Goal: Task Accomplishment & Management: Manage account settings

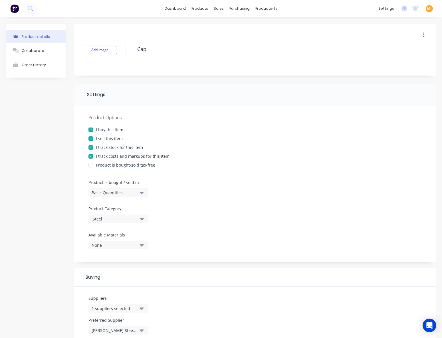
click at [14, 8] on img at bounding box center [14, 8] width 9 height 9
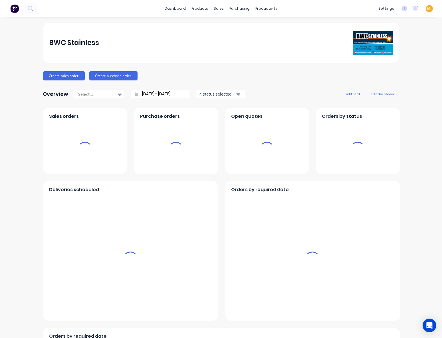
click at [427, 8] on span "MI" at bounding box center [429, 8] width 4 height 5
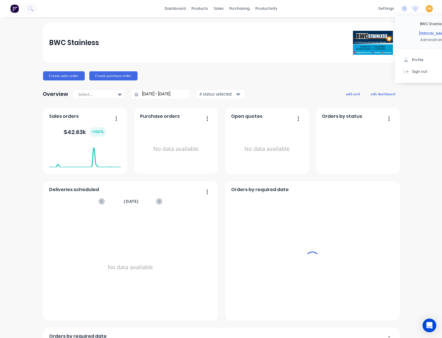
click at [412, 71] on div "Sign out" at bounding box center [419, 71] width 15 height 5
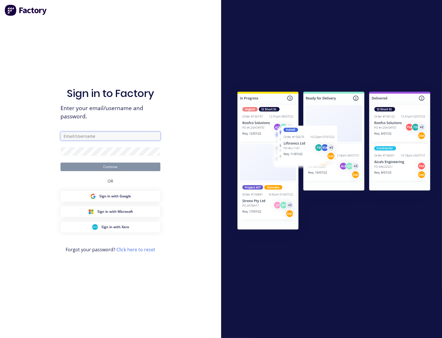
click at [107, 135] on input "text" at bounding box center [110, 136] width 100 height 9
click at [0, 338] on com-1password-button at bounding box center [0, 338] width 0 height 0
type input "[EMAIL_ADDRESS][DOMAIN_NAME]"
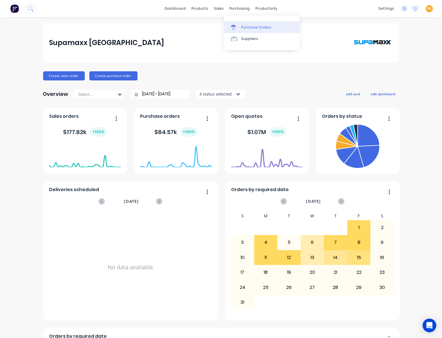
click at [246, 24] on link "Purchase Orders" at bounding box center [262, 26] width 76 height 11
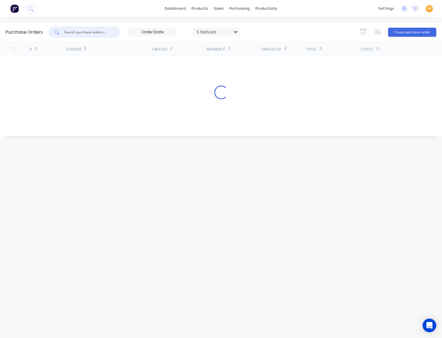
click at [82, 33] on input "text" at bounding box center [87, 32] width 47 height 6
paste input "53"
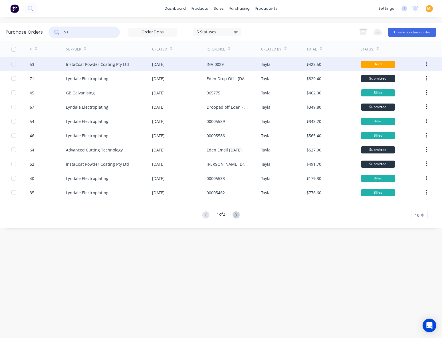
type input "53"
click at [49, 67] on div "53" at bounding box center [48, 64] width 36 height 14
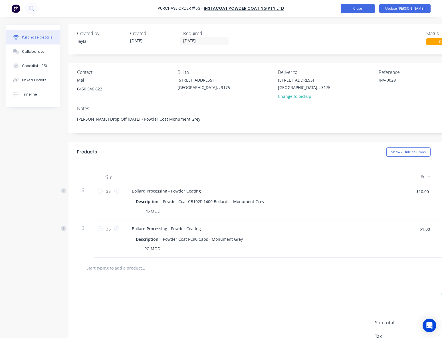
click at [370, 13] on button "Close" at bounding box center [358, 8] width 34 height 9
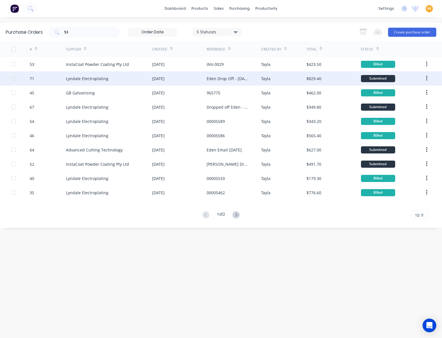
click at [131, 81] on div "Lyndale Electroplating" at bounding box center [109, 78] width 86 height 14
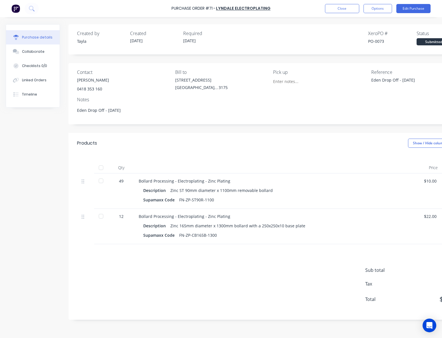
click at [380, 41] on div "PO-0073" at bounding box center [392, 41] width 49 height 6
drag, startPoint x: 197, startPoint y: 82, endPoint x: 267, endPoint y: 82, distance: 70.2
click at [198, 82] on div "37 Marni St" at bounding box center [201, 80] width 53 height 6
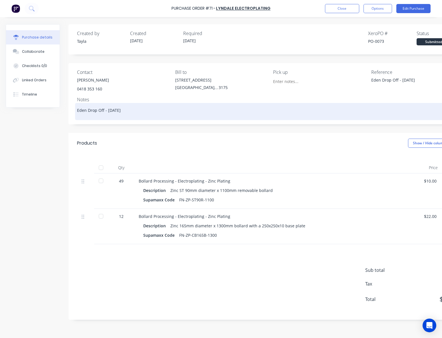
click at [129, 110] on textarea "Eden Drop Off - 18/08/25" at bounding box center [271, 110] width 388 height 13
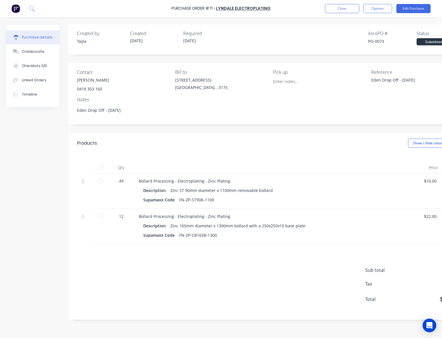
type textarea "x"
click at [376, 69] on div "Reference" at bounding box center [418, 72] width 94 height 7
click at [337, 7] on button "Close" at bounding box center [342, 8] width 34 height 9
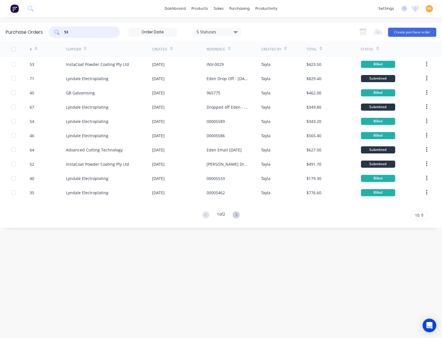
drag, startPoint x: 91, startPoint y: 33, endPoint x: 28, endPoint y: 29, distance: 62.6
click at [28, 29] on div "Purchase Orders 53 5 Statuses 5 Statuses Export to Excel (XLSX) Create purchase…" at bounding box center [221, 32] width 442 height 19
paste input "25"
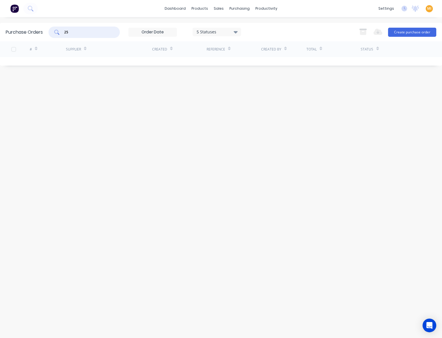
click at [65, 31] on input "25" at bounding box center [87, 32] width 47 height 6
click at [84, 34] on input "25" at bounding box center [87, 32] width 47 height 6
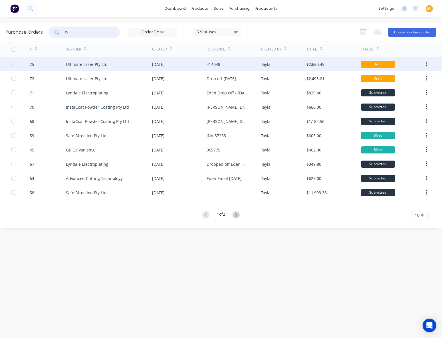
type input "25"
click at [46, 62] on div "25" at bounding box center [48, 64] width 36 height 14
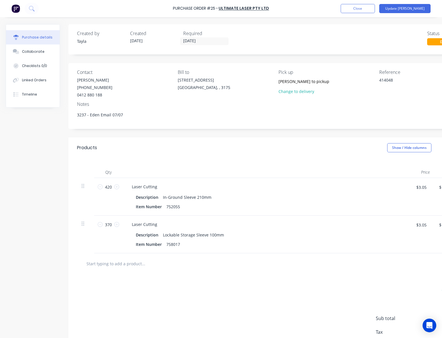
type textarea "x"
click at [17, 7] on img at bounding box center [15, 8] width 9 height 9
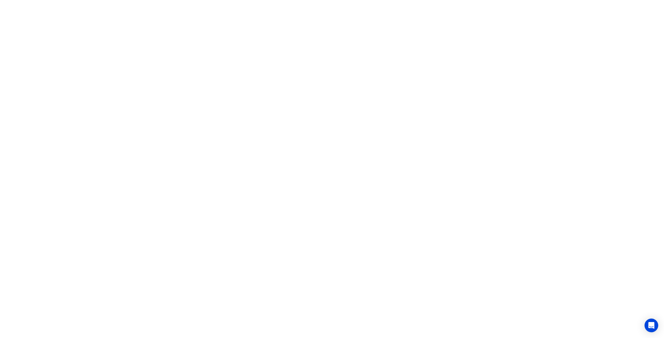
click at [41, 0] on html "x" at bounding box center [332, 0] width 664 height 0
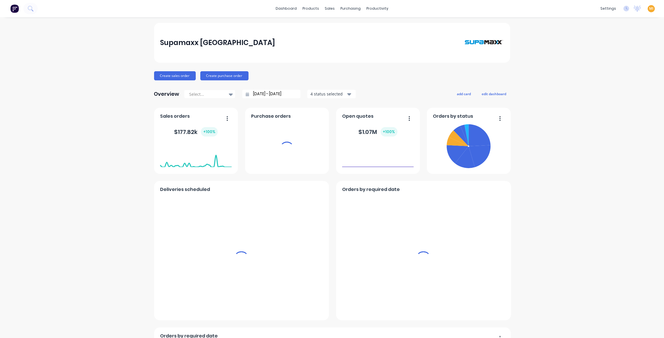
click at [649, 9] on span "MI" at bounding box center [651, 8] width 4 height 5
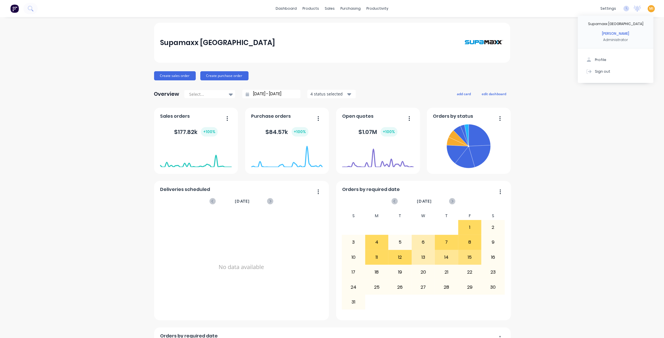
drag, startPoint x: 608, startPoint y: 70, endPoint x: 528, endPoint y: 42, distance: 84.2
click at [607, 70] on button "Sign out" at bounding box center [616, 71] width 76 height 11
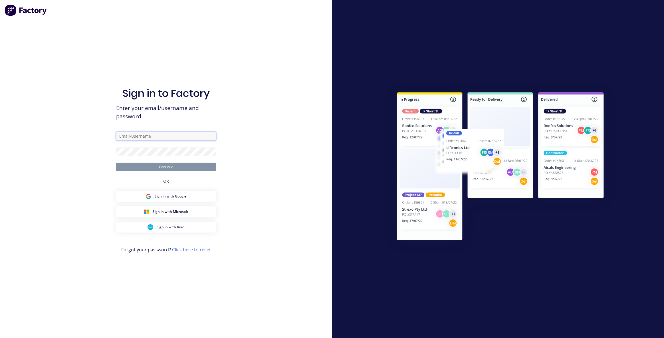
click at [141, 138] on input "text" at bounding box center [166, 136] width 100 height 9
click at [0, 338] on com-1password-button at bounding box center [0, 338] width 0 height 0
type input "[EMAIL_ADDRESS][DOMAIN_NAME]"
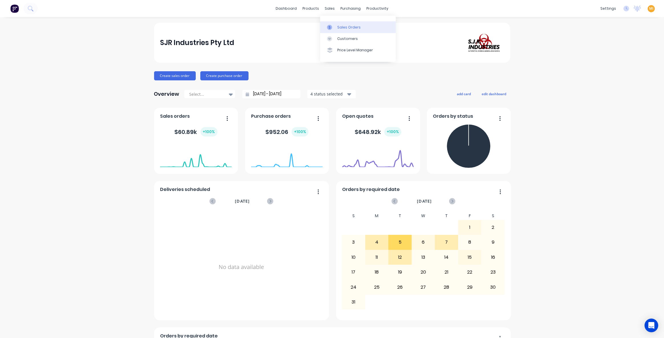
click at [339, 22] on link "Sales Orders" at bounding box center [358, 26] width 76 height 11
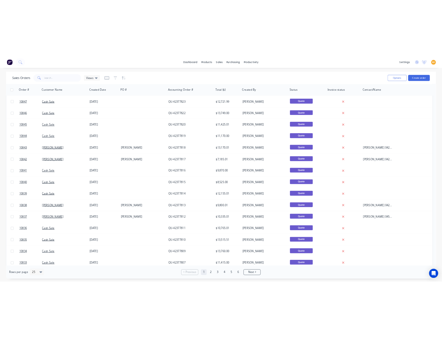
scroll to position [176, 0]
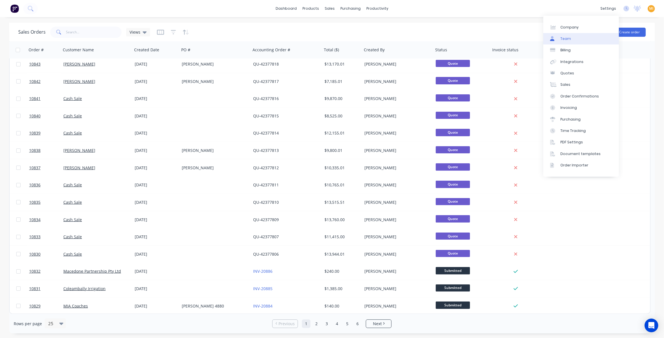
click at [574, 41] on link "Team" at bounding box center [581, 38] width 76 height 11
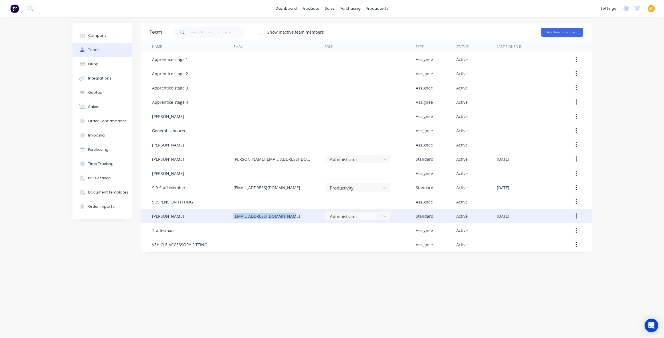
drag, startPoint x: 295, startPoint y: 218, endPoint x: 228, endPoint y: 217, distance: 67.1
click at [228, 217] on div "[PERSON_NAME] [EMAIL_ADDRESS][DOMAIN_NAME] Administrator Standard Active [DATE]" at bounding box center [366, 216] width 451 height 14
copy div "[EMAIL_ADDRESS][DOMAIN_NAME]"
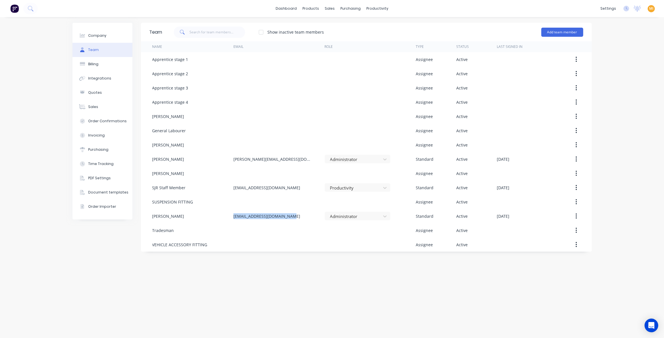
copy div "[EMAIL_ADDRESS][DOMAIN_NAME]"
click at [114, 255] on div "Company Team Billing Integrations Quotes Sales Order Confirmations Invoicing Pu…" at bounding box center [102, 178] width 60 height 310
click at [16, 9] on img at bounding box center [14, 8] width 9 height 9
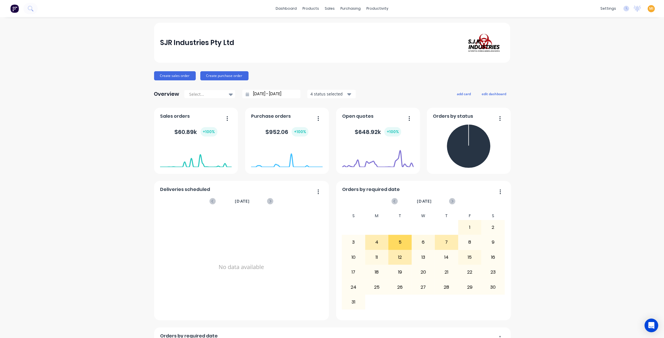
click at [649, 10] on span "MI" at bounding box center [651, 8] width 4 height 5
click at [616, 72] on button "Sign out" at bounding box center [616, 71] width 76 height 11
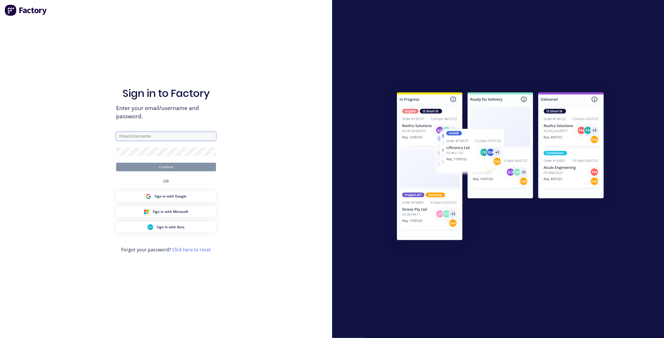
click at [161, 135] on input "text" at bounding box center [166, 136] width 100 height 9
type input "[EMAIL_ADDRESS][DOMAIN_NAME]"
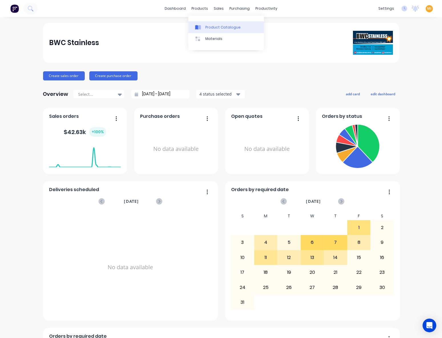
click at [208, 23] on link "Product Catalogue" at bounding box center [226, 26] width 76 height 11
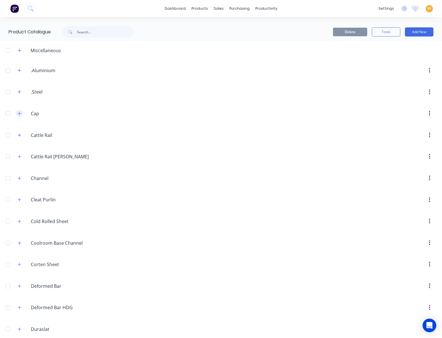
click at [18, 115] on icon "button" at bounding box center [19, 114] width 3 height 4
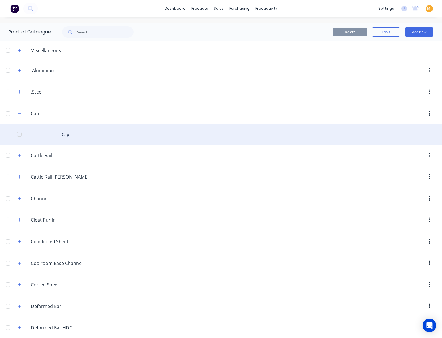
click at [68, 138] on div "Cap" at bounding box center [221, 134] width 442 height 20
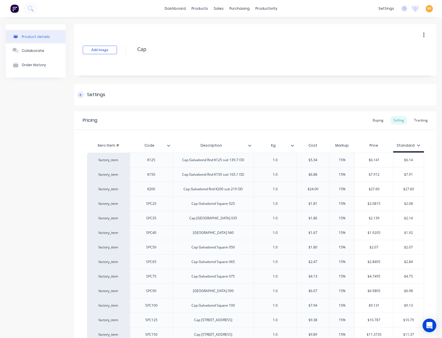
drag, startPoint x: 90, startPoint y: 82, endPoint x: 97, endPoint y: 93, distance: 12.8
click at [90, 82] on div "Add image Cap Settings Product Options I buy this item I sell this item I track…" at bounding box center [255, 280] width 362 height 513
drag, startPoint x: 97, startPoint y: 94, endPoint x: 117, endPoint y: 124, distance: 35.7
click at [98, 94] on div "Settings" at bounding box center [96, 94] width 18 height 7
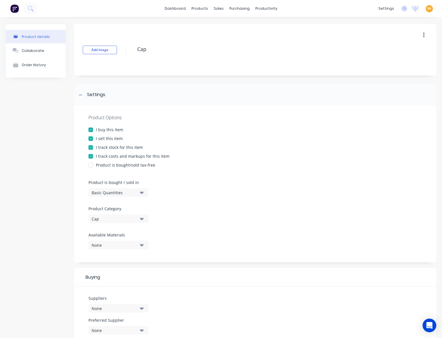
click at [120, 219] on div "Cap" at bounding box center [115, 219] width 46 height 6
drag, startPoint x: 102, startPoint y: 263, endPoint x: 109, endPoint y: 244, distance: 20.9
click at [102, 263] on div ".Steel" at bounding box center [131, 261] width 86 height 11
type textarea "x"
click at [205, 212] on div "Product Options I buy this item I sell this item I track stock for this item I …" at bounding box center [255, 184] width 362 height 157
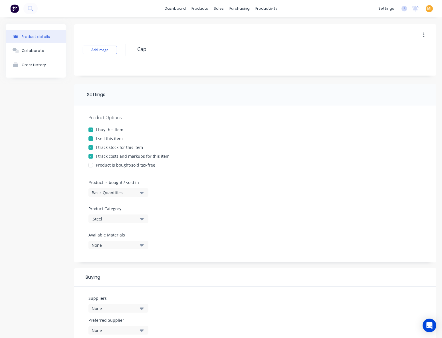
scroll to position [104, 0]
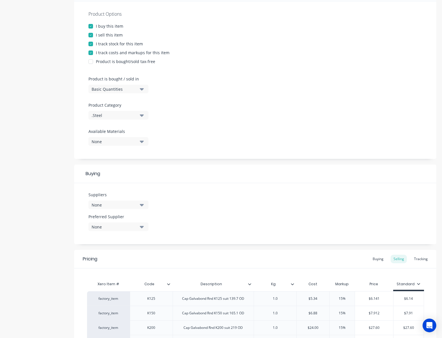
click at [117, 206] on div "None" at bounding box center [115, 205] width 46 height 6
click at [118, 223] on input "text" at bounding box center [135, 221] width 60 height 11
type input "haye"
click at [115, 237] on div "[PERSON_NAME] Steel Pty Ltd" at bounding box center [134, 236] width 57 height 6
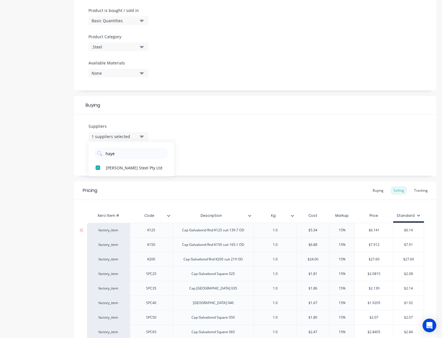
scroll to position [207, 0]
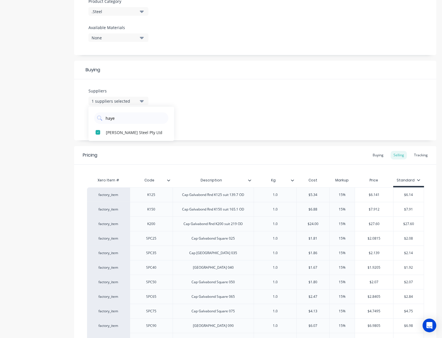
drag, startPoint x: 207, startPoint y: 142, endPoint x: 136, endPoint y: 128, distance: 72.4
click at [206, 142] on div "Add image Cap Settings Product Options I buy this item I sell this item I track…" at bounding box center [255, 194] width 362 height 755
click at [112, 124] on div "None" at bounding box center [115, 123] width 46 height 6
drag, startPoint x: 116, startPoint y: 151, endPoint x: 196, endPoint y: 146, distance: 80.6
click at [116, 151] on button "[PERSON_NAME] Steel Pty Ltd" at bounding box center [131, 154] width 86 height 11
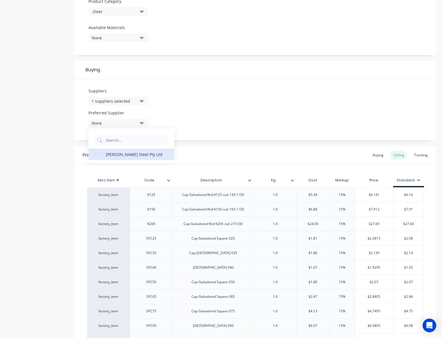
type textarea "x"
click at [226, 146] on div "Pricing Buying Selling Tracking" at bounding box center [255, 155] width 362 height 19
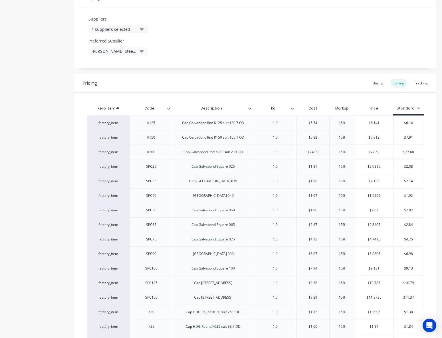
scroll to position [285, 0]
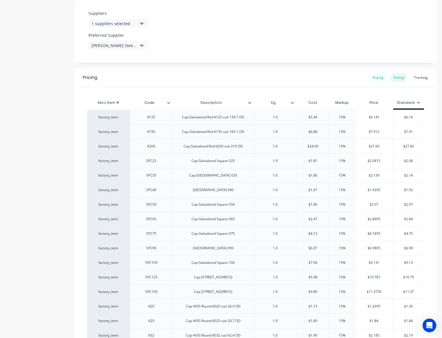
click at [370, 75] on div "Buying" at bounding box center [378, 77] width 17 height 9
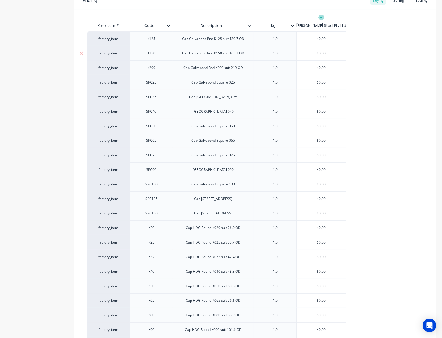
scroll to position [363, 0]
type input "$0.00"
drag, startPoint x: 331, startPoint y: 36, endPoint x: 361, endPoint y: 51, distance: 33.3
click at [296, 38] on div "factory_item K125 Cap Galvabond Rnd K125 suit 139.7 OD 1.0 $0.00 $0.00" at bounding box center [216, 38] width 259 height 15
paste input "5.34"
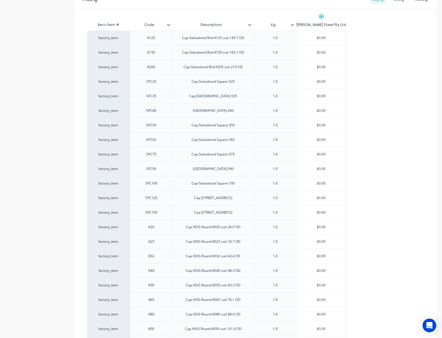
type textarea "x"
type input "$5.34"
type input "$0.00"
drag, startPoint x: 333, startPoint y: 53, endPoint x: 295, endPoint y: 53, distance: 38.2
click at [295, 53] on div "factory_item K150 Cap Galvabond Rnd K150 suit 165.1 OD 1.0 $0.00 $0.00" at bounding box center [216, 52] width 259 height 15
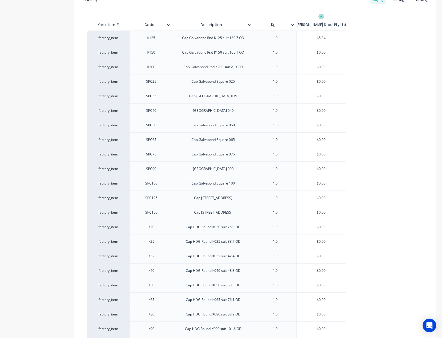
paste input "6.88"
type textarea "x"
type input "$6.88"
type input "$0.00"
drag, startPoint x: 332, startPoint y: 68, endPoint x: 298, endPoint y: 68, distance: 34.0
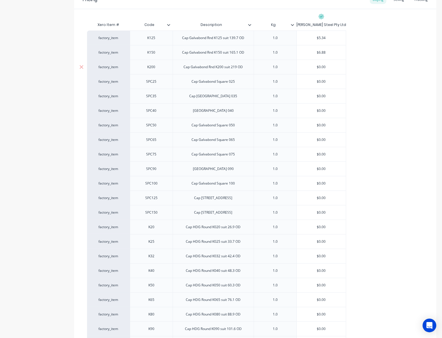
click at [298, 68] on input "$0.00" at bounding box center [321, 66] width 49 height 5
paste input "24"
type textarea "x"
type input "$24.00"
type input "$0.00"
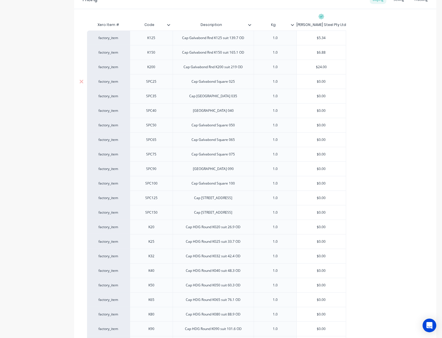
drag, startPoint x: 326, startPoint y: 79, endPoint x: 298, endPoint y: 86, distance: 29.3
click at [294, 84] on div "factory_item SPC25 Cap Galvabond Square 025 1.0 $0.00 $0.00" at bounding box center [216, 81] width 259 height 15
paste input "1.81"
type textarea "x"
type input "$1.81"
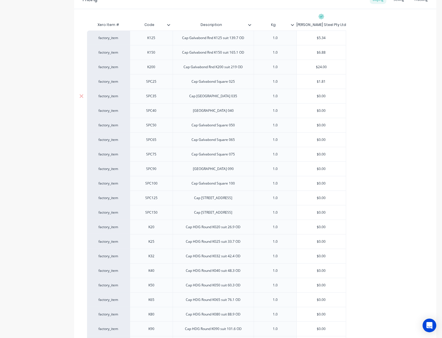
type input "$0.00"
drag, startPoint x: 330, startPoint y: 96, endPoint x: 299, endPoint y: 95, distance: 31.7
click at [299, 95] on input "$0.00" at bounding box center [321, 96] width 49 height 5
paste input "1.86"
type textarea "x"
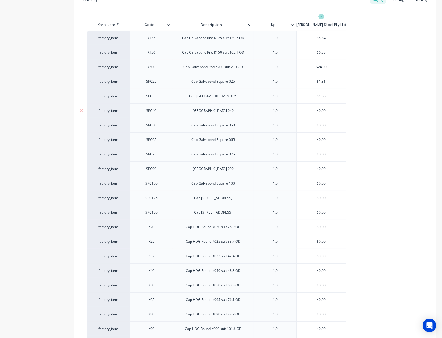
type input "$1.86"
drag, startPoint x: 330, startPoint y: 111, endPoint x: 294, endPoint y: 110, distance: 36.3
click at [294, 110] on div "factory_item SPC40 Cap Galvabond Square 040 1.0 $0.00 $0.00" at bounding box center [216, 110] width 259 height 15
paste input "1.67"
type input "1.67"
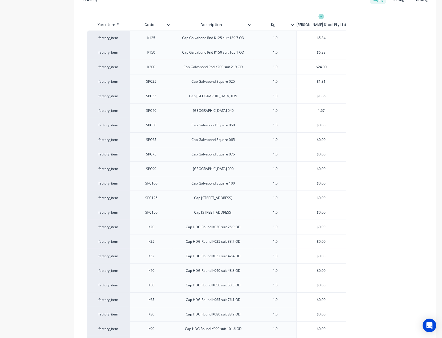
type textarea "x"
type input "$1.67"
drag, startPoint x: 330, startPoint y: 127, endPoint x: 279, endPoint y: 125, distance: 51.4
click at [279, 125] on div "factory_item K125 Cap Galvabond Rnd K125 suit 139.7 OD 1.0 $5.34 $5.34 factory_…" at bounding box center [255, 198] width 336 height 335
paste input "1.8"
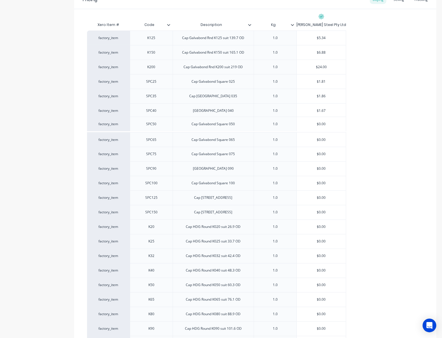
type textarea "x"
type input "$1.671.8"
type textarea "x"
type input "$1.67"
type input "$0.00"
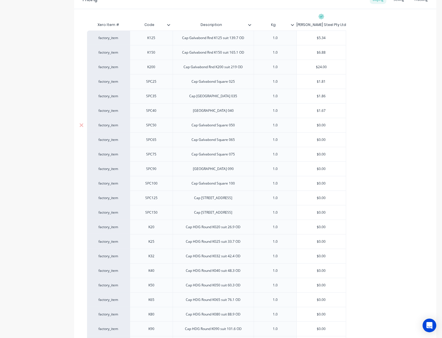
drag, startPoint x: 332, startPoint y: 123, endPoint x: 288, endPoint y: 122, distance: 43.9
click at [288, 122] on div "factory_item SPC50 Cap Galvabond Square 050 1.0 $0.00 $0.00" at bounding box center [216, 125] width 259 height 15
paste input "1.8"
type textarea "x"
type input "$1.80"
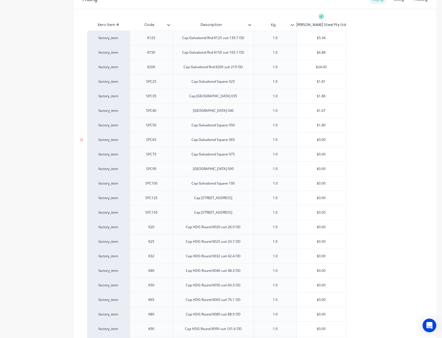
type input "$0.00"
click at [305, 138] on input "$0.00" at bounding box center [321, 139] width 49 height 5
paste input "2.47"
type textarea "x"
type input "$2.47"
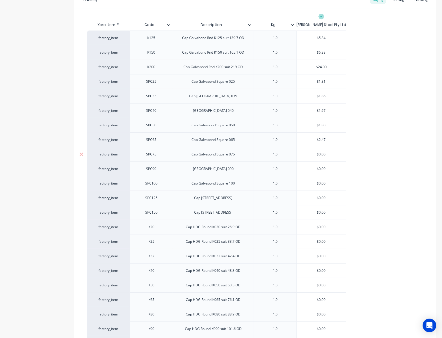
type input "$0.00"
drag, startPoint x: 332, startPoint y: 154, endPoint x: 269, endPoint y: 152, distance: 63.1
click at [269, 152] on div "factory_item SPC75 Cap Galvabond Square 075 1.0 $0.00 $0.00" at bounding box center [216, 154] width 259 height 15
paste input "4.13"
type textarea "x"
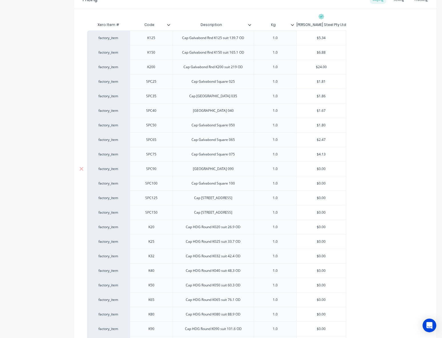
type input "$4.13"
type input "$0.00"
drag, startPoint x: 332, startPoint y: 169, endPoint x: 285, endPoint y: 169, distance: 47.4
click at [285, 169] on div "factory_item SPC90 Cap Galvabond Square 090 1.0 $0.00 $0.00" at bounding box center [216, 169] width 259 height 15
paste input "6.07"
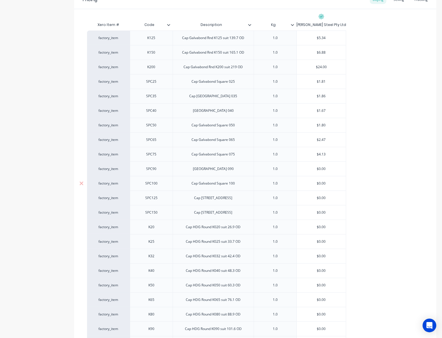
type textarea "x"
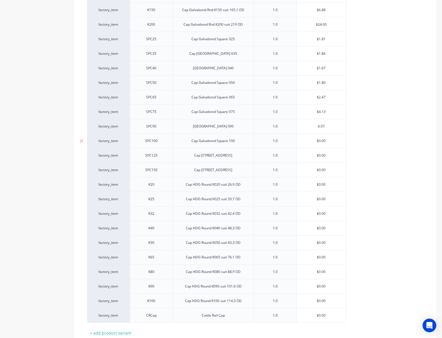
scroll to position [443, 0]
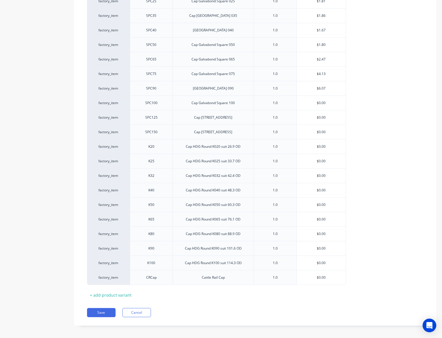
type input "$6.07"
drag, startPoint x: 330, startPoint y: 104, endPoint x: 308, endPoint y: 103, distance: 22.0
click at [308, 103] on div "factory_item K125 Cap Galvabond Rnd K125 suit 139.7 OD 1.0 $5.34 $5.34 factory_…" at bounding box center [255, 117] width 336 height 335
paste input "7.94"
type textarea "x"
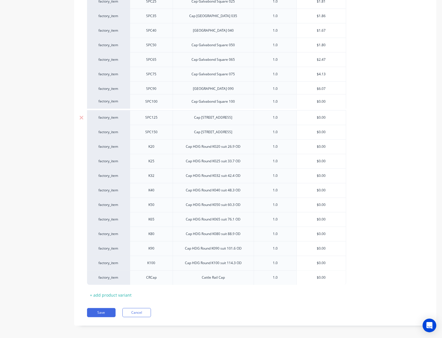
type input "$6.077.94"
type textarea "x"
type input "$6.07"
type input "$0.00"
drag, startPoint x: 330, startPoint y: 102, endPoint x: 304, endPoint y: 102, distance: 26.3
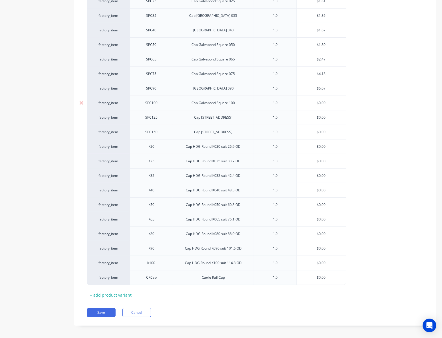
click at [304, 102] on input "$0.00" at bounding box center [321, 102] width 49 height 5
paste input "7.94"
type textarea "x"
type input "$7.94"
type input "$0.00"
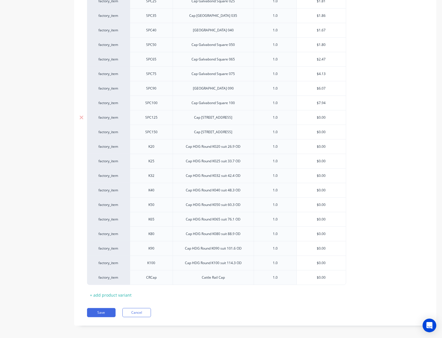
drag, startPoint x: 329, startPoint y: 115, endPoint x: 295, endPoint y: 115, distance: 33.7
click at [295, 115] on div "factory_item SPC125 Cap Galvabond Square 125 1.0 $0.00 $0.00" at bounding box center [216, 117] width 259 height 15
paste input "9.38"
type textarea "x"
type input "$9.38"
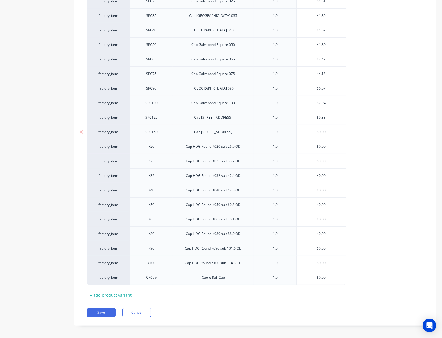
type input "$0.00"
drag, startPoint x: 322, startPoint y: 128, endPoint x: 291, endPoint y: 134, distance: 31.5
click at [296, 134] on div "factory_item SPC150 Cap Galvabond Square 150 1.0 $0.00 $0.00" at bounding box center [216, 132] width 259 height 15
paste input "9.89"
type textarea "x"
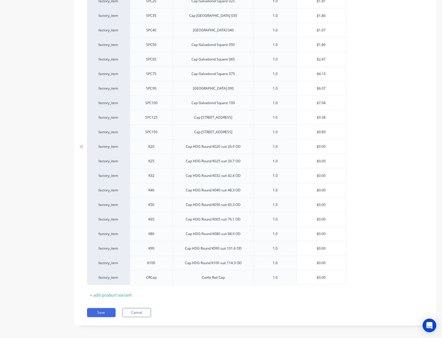
type input "$9.89"
type input "$0.00"
drag, startPoint x: 332, startPoint y: 144, endPoint x: 300, endPoint y: 144, distance: 32.0
click at [300, 144] on input "$0.00" at bounding box center [321, 146] width 49 height 5
paste input "1.13"
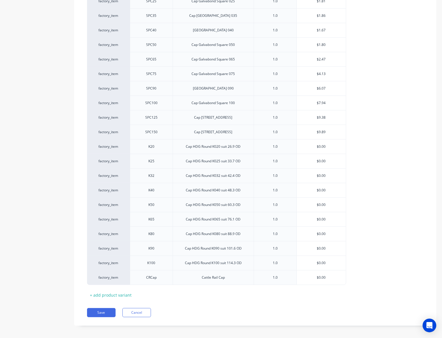
type textarea "x"
type input "$1.13"
type input "$0.00"
drag, startPoint x: 313, startPoint y: 159, endPoint x: 294, endPoint y: 163, distance: 19.5
click at [279, 160] on div "factory_item K25 Cap HDG Round K025 suit 33.7 OD 1.0 $0.00 $0.00" at bounding box center [216, 161] width 259 height 15
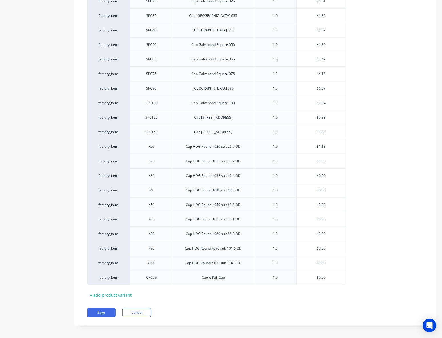
paste input "1.6"
type textarea "x"
type input "$1.60"
type input "$0.00"
drag, startPoint x: 334, startPoint y: 176, endPoint x: 309, endPoint y: 176, distance: 24.3
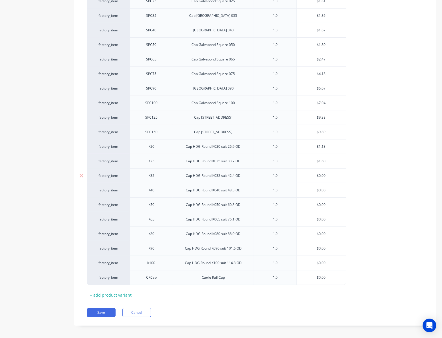
click at [309, 176] on input "$0.00" at bounding box center [321, 175] width 49 height 5
paste input "1.9"
type textarea "x"
type input "$1.90"
click at [327, 191] on div "$0.00" at bounding box center [321, 190] width 49 height 14
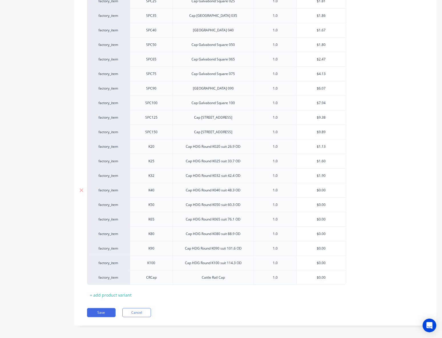
type input "$0.00"
drag, startPoint x: 329, startPoint y: 187, endPoint x: 279, endPoint y: 191, distance: 49.5
click at [279, 191] on div "factory_item K40 Cap HDG Round K040 suit 48.3 OD 1.0 $0.00 $0.00" at bounding box center [216, 190] width 259 height 15
paste input "2.06"
type textarea "x"
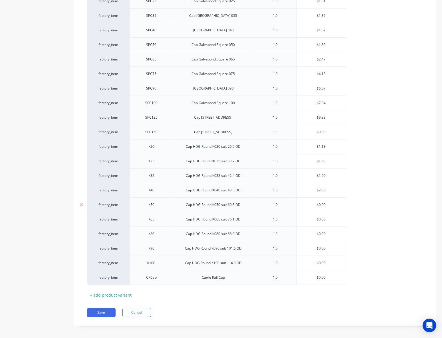
type input "$2.06"
type input "$0.00"
drag, startPoint x: 313, startPoint y: 202, endPoint x: 287, endPoint y: 202, distance: 26.3
click at [287, 202] on div "factory_item K50 Cap HDG Round K050 suit 60.3 OD 1.0 $0.00 $0.00" at bounding box center [216, 204] width 259 height 15
paste input "2.48"
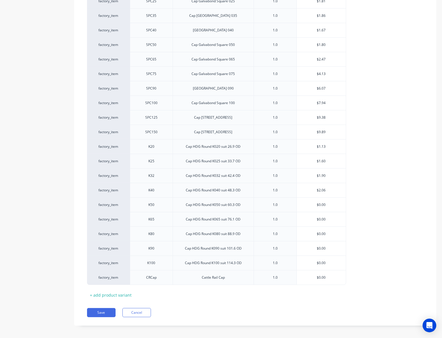
type textarea "x"
type input "$2.48"
type input "$0.00"
drag, startPoint x: 333, startPoint y: 217, endPoint x: 289, endPoint y: 219, distance: 44.6
click at [290, 219] on div "factory_item K65 Cap HDG Round K065 suit 76.1 OD 1.0 $0.00 $0.00" at bounding box center [216, 219] width 259 height 15
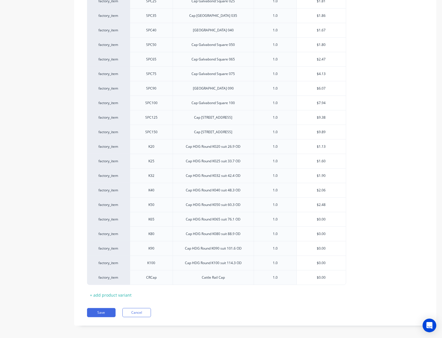
paste input "4.24"
type textarea "x"
type input "$4.24"
type input "$0.00"
drag, startPoint x: 312, startPoint y: 229, endPoint x: 278, endPoint y: 230, distance: 34.0
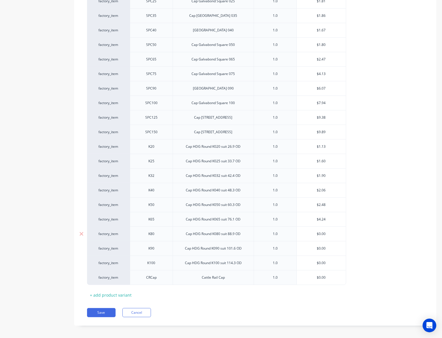
click at [279, 229] on div "factory_item K80 Cap HDG Round K080 suit 88.9 OD 1.0 $0.00 $0.00" at bounding box center [216, 234] width 259 height 15
paste input "6.21"
type textarea "x"
type input "$6.21"
type input "$0.00"
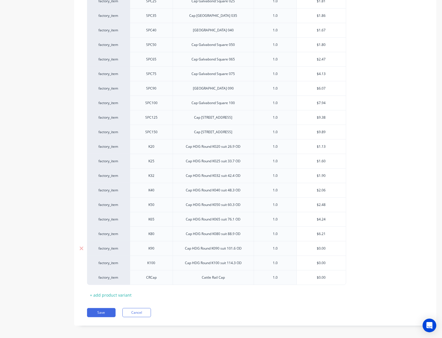
drag, startPoint x: 322, startPoint y: 245, endPoint x: 283, endPoint y: 248, distance: 38.9
click at [281, 248] on div "factory_item K90 Cap HDG Round K090 suit 101.6 OD 1.0 $0.00 $0.00" at bounding box center [216, 248] width 259 height 15
paste input "6.88"
type textarea "x"
type input "$6.88"
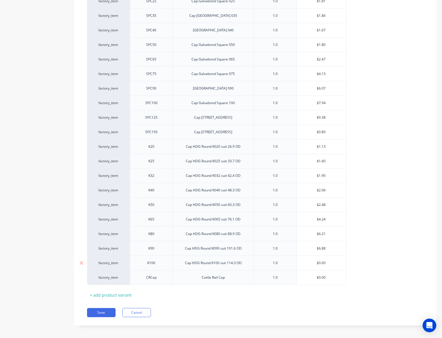
type input "$0.00"
drag, startPoint x: 328, startPoint y: 260, endPoint x: 288, endPoint y: 258, distance: 39.7
click at [291, 257] on div "factory_item K100 Cap HDG Round K100 suit 114.3 OD 1.0 $0.00 $0.00" at bounding box center [216, 263] width 259 height 15
paste input "7.94"
type textarea "x"
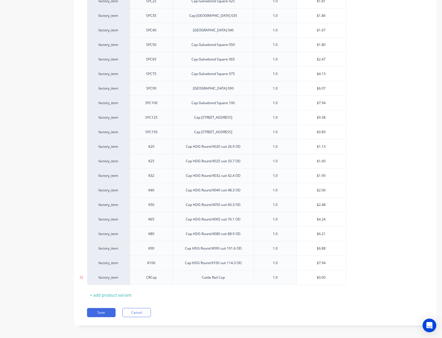
type input "$7.94"
type input "$0.00"
drag, startPoint x: 330, startPoint y: 273, endPoint x: 291, endPoint y: 281, distance: 39.7
click at [294, 280] on div "factory_item CRCap Cattle Rail Cap 1.0 $0.00 $0.00" at bounding box center [216, 277] width 259 height 15
paste input "6.13"
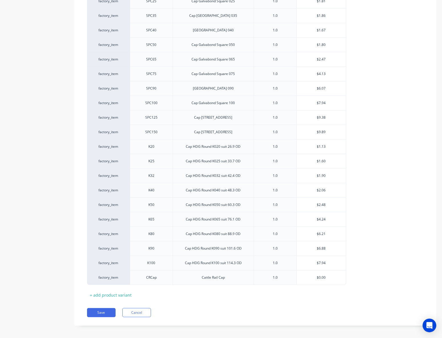
type textarea "x"
type input "6.13"
click at [260, 301] on div "Pricing Buying Selling Tracking Xero Item # Code Description Kg [PERSON_NAME] S…" at bounding box center [255, 118] width 362 height 416
click at [102, 308] on button "Save" at bounding box center [101, 312] width 29 height 9
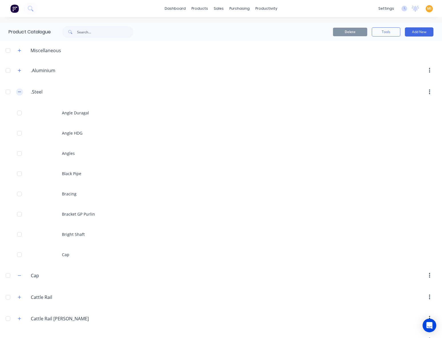
click at [20, 92] on icon "button" at bounding box center [19, 92] width 3 height 0
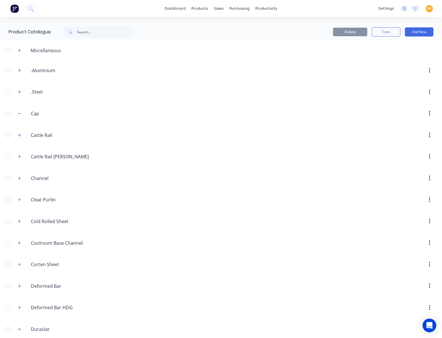
click at [9, 113] on div at bounding box center [7, 113] width 11 height 11
click at [344, 36] on button "Delete" at bounding box center [350, 32] width 34 height 9
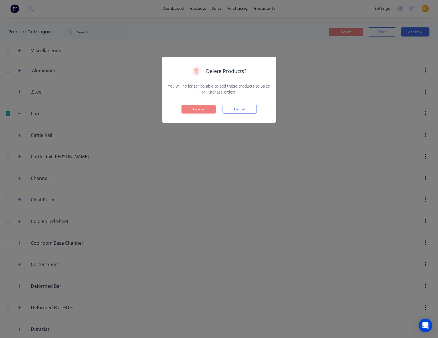
drag, startPoint x: 206, startPoint y: 110, endPoint x: 162, endPoint y: 107, distance: 44.3
click at [204, 110] on button "Delete" at bounding box center [198, 109] width 34 height 9
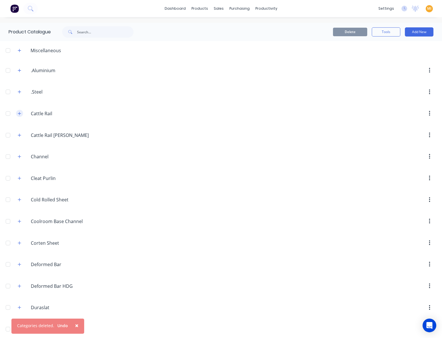
click at [20, 115] on button "button" at bounding box center [19, 113] width 7 height 7
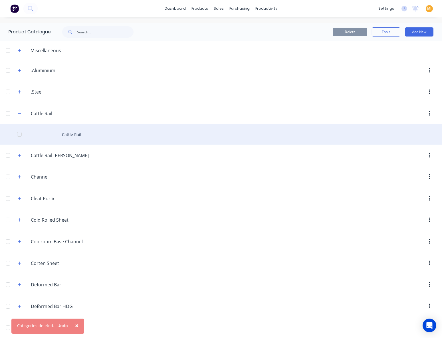
click at [56, 133] on div "Cattle Rail" at bounding box center [221, 134] width 442 height 20
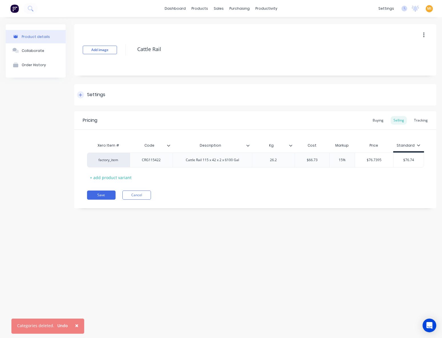
click at [101, 96] on div "Settings" at bounding box center [96, 94] width 18 height 7
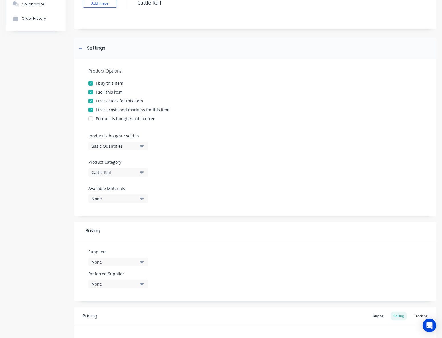
scroll to position [104, 0]
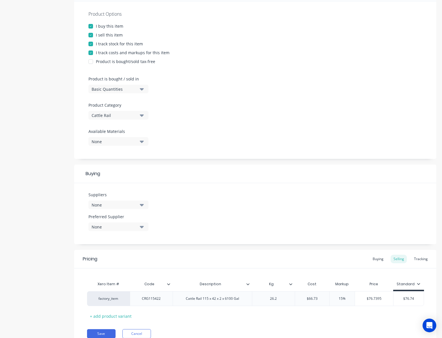
click at [107, 108] on div "Product Category Cattle Rail" at bounding box center [116, 110] width 57 height 17
click at [108, 115] on div "Cattle Rail" at bounding box center [115, 115] width 46 height 6
click at [124, 131] on Category "text" at bounding box center [135, 132] width 60 height 11
drag, startPoint x: 109, startPoint y: 163, endPoint x: 106, endPoint y: 161, distance: 3.2
click at [108, 162] on div ".Steel" at bounding box center [131, 157] width 86 height 11
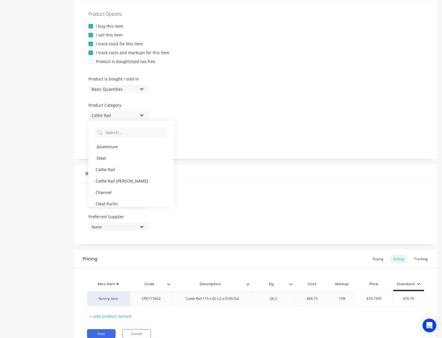
type textarea "x"
click at [48, 163] on div "Product details Collaborate Order History" at bounding box center [36, 138] width 60 height 435
drag, startPoint x: 106, startPoint y: 206, endPoint x: 109, endPoint y: 208, distance: 3.7
click at [105, 206] on div "None" at bounding box center [115, 205] width 46 height 6
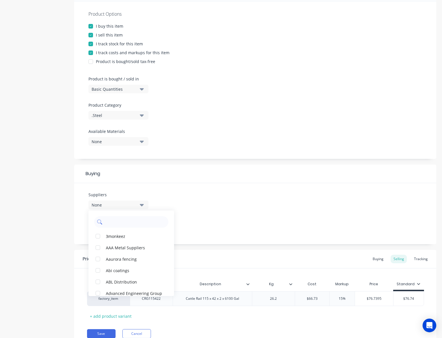
click at [125, 224] on input "text" at bounding box center [135, 221] width 60 height 11
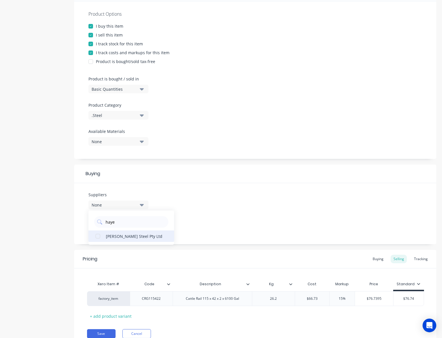
type input "haye"
click at [113, 238] on div "[PERSON_NAME] Steel Pty Ltd" at bounding box center [134, 236] width 57 height 6
click at [74, 235] on div "Suppliers 1 suppliers selected haye [PERSON_NAME] Steel Pty Ltd Preferred Suppl…" at bounding box center [255, 213] width 362 height 61
click at [100, 220] on div "Preferred Supplier None" at bounding box center [118, 222] width 60 height 17
click at [103, 224] on div "None" at bounding box center [115, 227] width 46 height 6
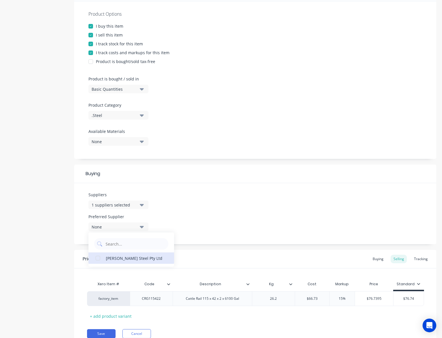
drag, startPoint x: 110, startPoint y: 256, endPoint x: 159, endPoint y: 235, distance: 53.4
click at [110, 257] on div "[PERSON_NAME] Steel Pty Ltd" at bounding box center [134, 258] width 57 height 6
type textarea "x"
click at [185, 216] on div "Suppliers 1 suppliers selected haye Preferred Supplier [PERSON_NAME] Steel Pty …" at bounding box center [255, 213] width 362 height 61
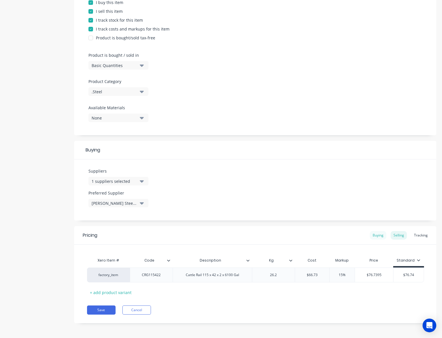
click at [376, 235] on div "Buying" at bounding box center [378, 235] width 17 height 9
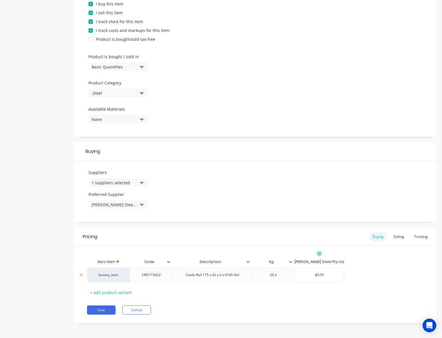
type input "$0.00"
drag, startPoint x: 325, startPoint y: 275, endPoint x: 303, endPoint y: 275, distance: 21.4
click at [303, 275] on input "$0.00" at bounding box center [319, 275] width 49 height 5
paste input "66.73"
type textarea "x"
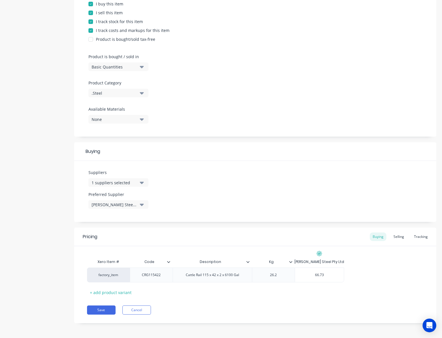
type input "66.73"
drag, startPoint x: 371, startPoint y: 271, endPoint x: 410, endPoint y: 239, distance: 49.9
click at [372, 270] on div "factory_item CRG115422 Cattle Rail 115 x 42 x 2 x 6100 Gal 26.2 $66.73 66.73" at bounding box center [255, 275] width 336 height 15
click at [396, 235] on div "Selling" at bounding box center [399, 237] width 16 height 9
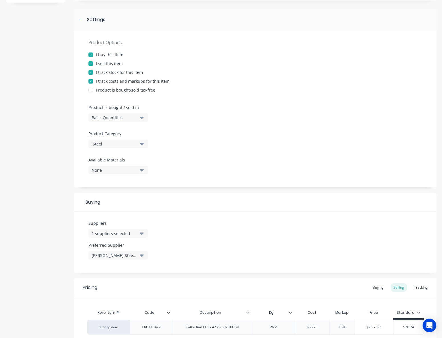
scroll to position [127, 0]
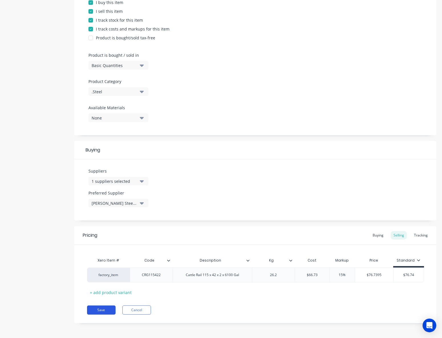
click at [100, 310] on button "Save" at bounding box center [101, 310] width 29 height 9
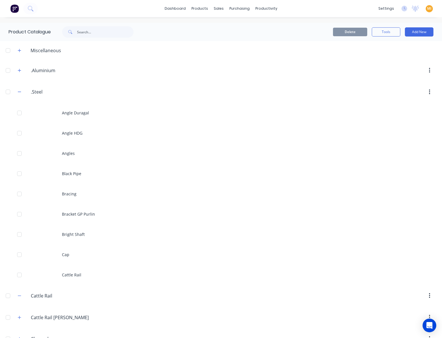
click at [7, 295] on div at bounding box center [7, 295] width 11 height 11
click at [350, 31] on button "Delete" at bounding box center [350, 32] width 34 height 9
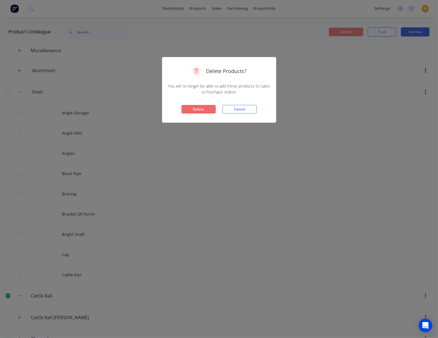
click at [205, 106] on button "Delete" at bounding box center [198, 109] width 34 height 9
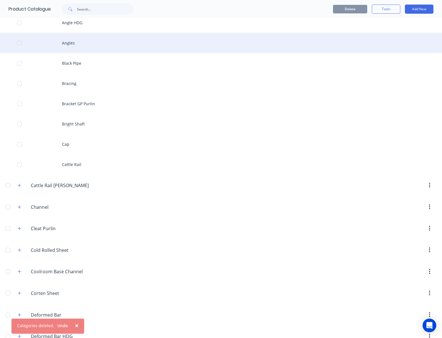
scroll to position [130, 0]
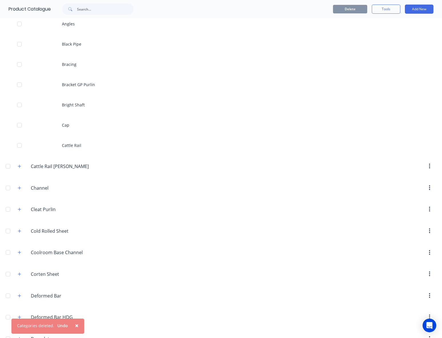
click at [21, 170] on div "Cattle.Rail.[PERSON_NAME] Cattle Rail [PERSON_NAME]" at bounding box center [57, 166] width 89 height 10
click at [20, 166] on icon "button" at bounding box center [19, 166] width 3 height 3
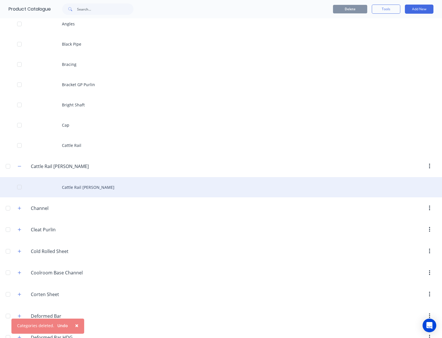
click at [69, 189] on div "Cattle Rail [PERSON_NAME]" at bounding box center [221, 187] width 442 height 20
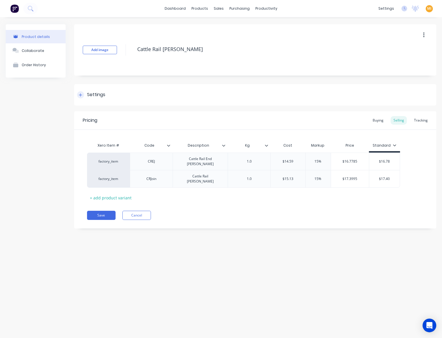
click at [89, 98] on div "Settings" at bounding box center [96, 94] width 18 height 7
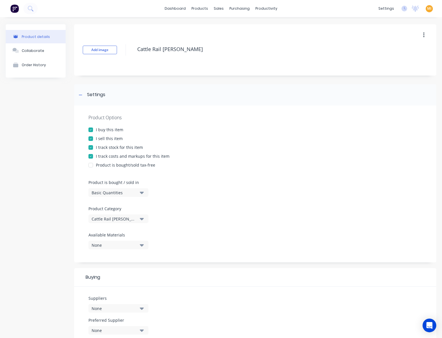
click at [118, 218] on div "Cattle Rail [PERSON_NAME]" at bounding box center [115, 219] width 46 height 6
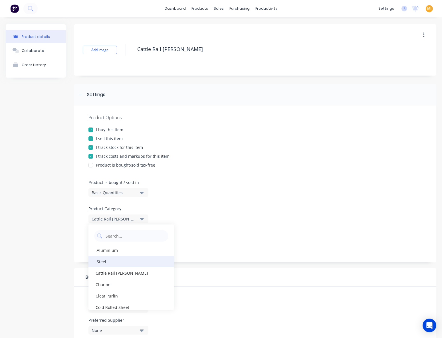
click at [111, 260] on div ".Steel" at bounding box center [131, 261] width 86 height 11
type textarea "x"
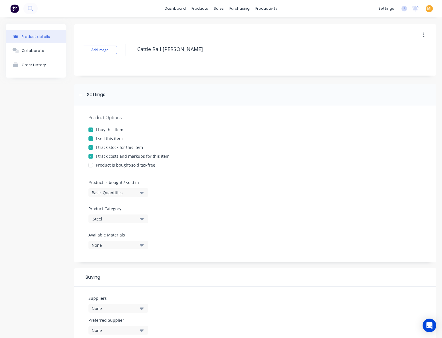
click at [203, 221] on div "Product Options I buy this item I sell this item I track stock for this item I …" at bounding box center [255, 184] width 362 height 157
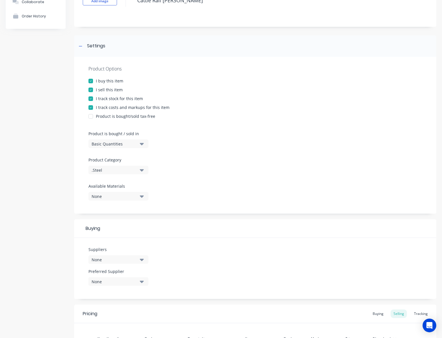
scroll to position [142, 0]
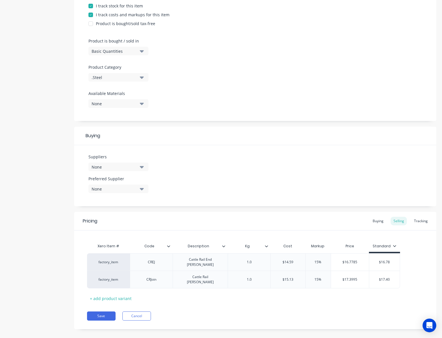
click at [108, 166] on div "None" at bounding box center [115, 167] width 46 height 6
click at [118, 187] on input "text" at bounding box center [135, 183] width 60 height 11
type input "[PERSON_NAME]"
click at [119, 199] on div "[PERSON_NAME] Steel Pty Ltd" at bounding box center [134, 198] width 57 height 6
click at [285, 152] on div "Suppliers 1 suppliers selected [PERSON_NAME] Steel Pty Ltd Preferred Supplier N…" at bounding box center [255, 175] width 362 height 61
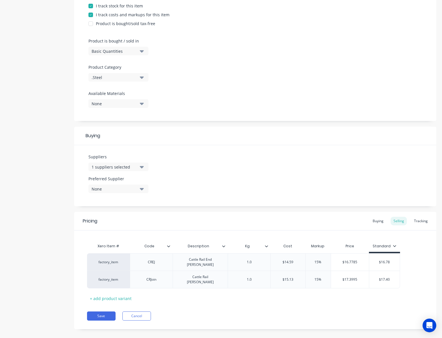
click at [117, 188] on div "None" at bounding box center [115, 189] width 46 height 6
drag, startPoint x: 133, startPoint y: 219, endPoint x: 278, endPoint y: 219, distance: 144.7
click at [134, 219] on div "[PERSON_NAME] Steel Pty Ltd" at bounding box center [134, 220] width 57 height 6
type textarea "x"
drag, startPoint x: 307, startPoint y: 219, endPoint x: 321, endPoint y: 221, distance: 14.1
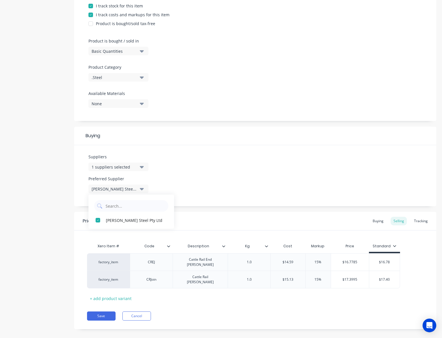
click at [310, 220] on div "Pricing Buying Selling Tracking" at bounding box center [255, 221] width 362 height 19
click at [376, 221] on div "Buying" at bounding box center [378, 221] width 17 height 9
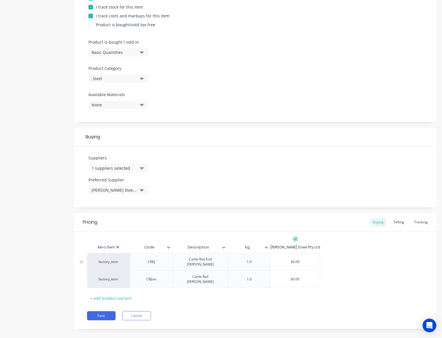
drag, startPoint x: 301, startPoint y: 256, endPoint x: 308, endPoint y: 259, distance: 7.2
click at [302, 257] on div "$0.00" at bounding box center [295, 262] width 49 height 14
type input "$0.00"
drag, startPoint x: 306, startPoint y: 259, endPoint x: 248, endPoint y: 259, distance: 57.9
click at [248, 259] on div "factory_item CREJ Cattle Rail End [PERSON_NAME] 1.0 $0.00 $0.00" at bounding box center [203, 261] width 233 height 17
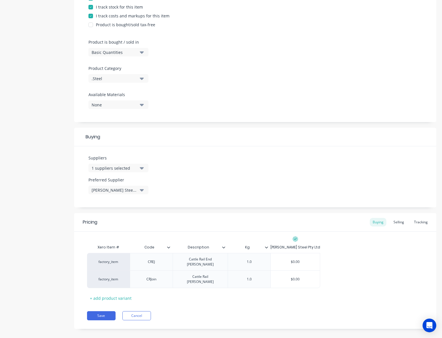
paste input "14.59"
type textarea "x"
type input "$14.59"
type input "$0.00"
drag, startPoint x: 309, startPoint y: 275, endPoint x: 265, endPoint y: 275, distance: 44.2
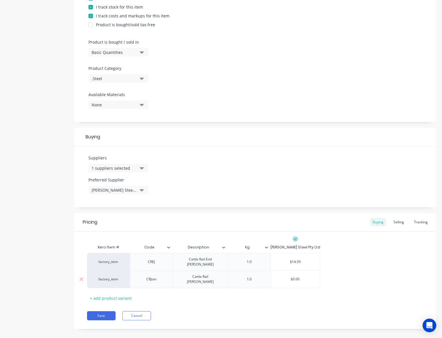
click at [265, 275] on div "factory_item CRJoin Cattle Rail [PERSON_NAME] 1.0 $0.00 $0.00" at bounding box center [203, 280] width 233 height 18
paste input "15.13"
type textarea "x"
type input "15.13"
click at [374, 271] on div "factory_item CREJ Cattle Rail End [PERSON_NAME] 1.0 $14.59 $14.59 factory_item …" at bounding box center [255, 270] width 336 height 35
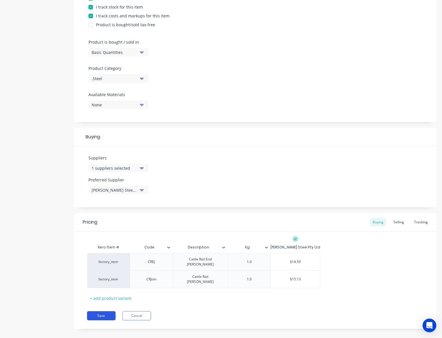
click at [107, 311] on button "Save" at bounding box center [101, 315] width 29 height 9
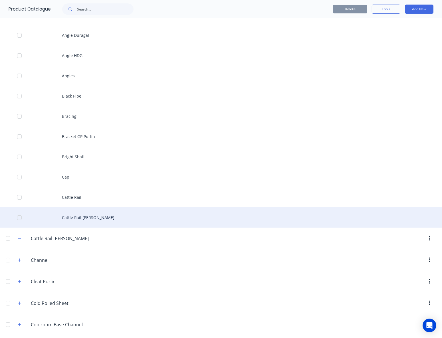
scroll to position [104, 0]
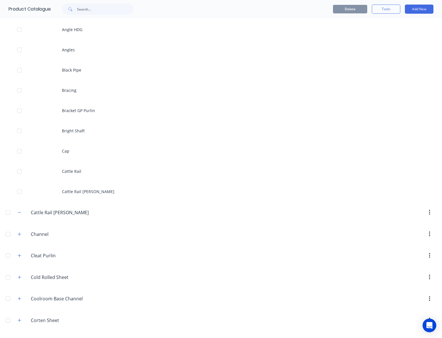
click at [8, 213] on div at bounding box center [7, 212] width 11 height 11
click at [340, 8] on button "Delete" at bounding box center [350, 9] width 34 height 9
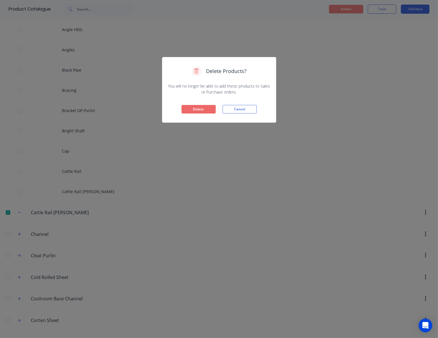
click at [192, 108] on button "Delete" at bounding box center [198, 109] width 34 height 9
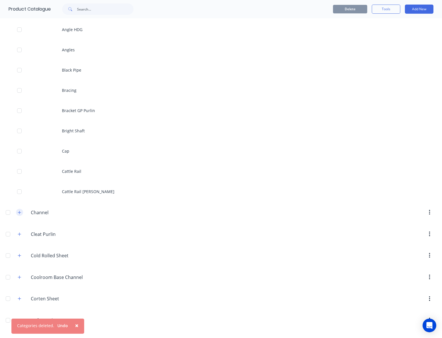
click at [21, 209] on button "button" at bounding box center [19, 212] width 7 height 7
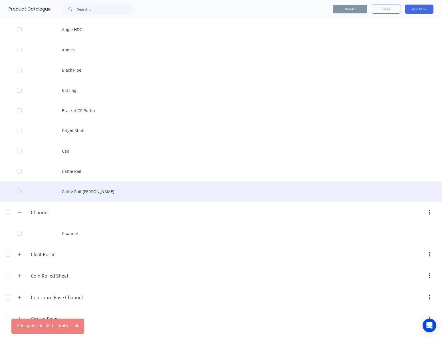
scroll to position [0, 0]
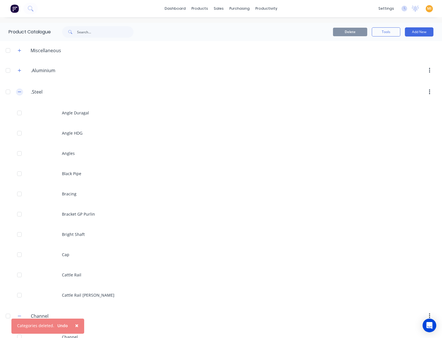
click at [19, 90] on icon "button" at bounding box center [19, 92] width 3 height 4
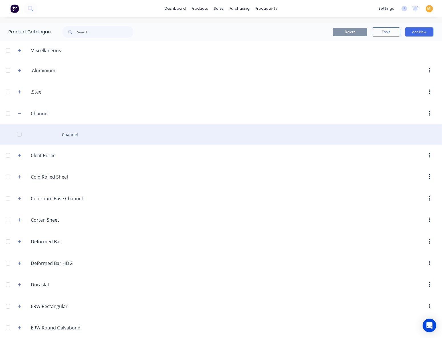
click at [49, 131] on div "Channel" at bounding box center [221, 134] width 442 height 20
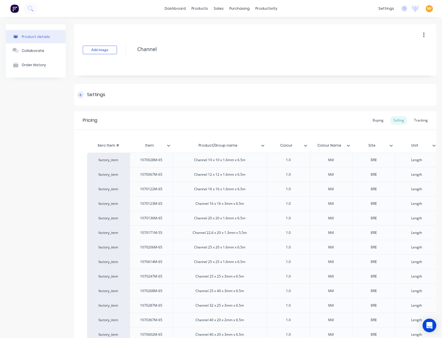
click at [105, 97] on div "Settings" at bounding box center [96, 94] width 18 height 7
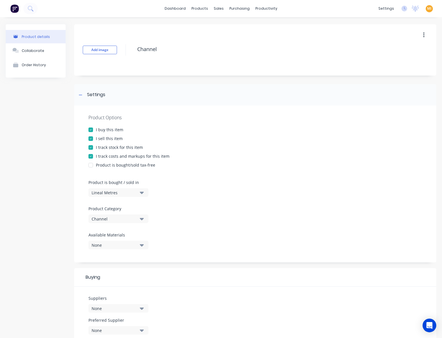
click at [110, 219] on div "Channel" at bounding box center [115, 219] width 46 height 6
click at [118, 254] on div ".Aluminium" at bounding box center [131, 250] width 86 height 11
type textarea "x"
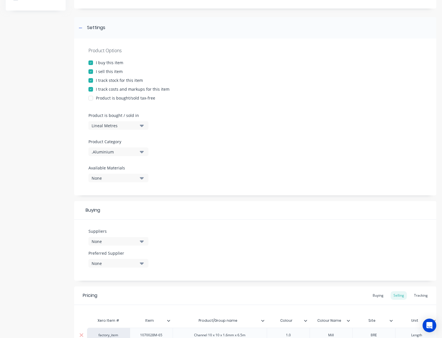
scroll to position [156, 0]
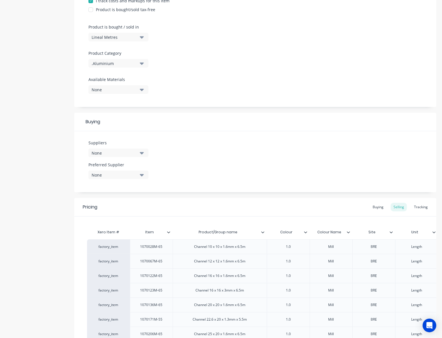
click at [107, 148] on div "Suppliers None" at bounding box center [118, 148] width 60 height 17
click at [108, 153] on div "None" at bounding box center [115, 153] width 46 height 6
click at [115, 175] on input "text" at bounding box center [135, 169] width 60 height 11
type input "als"
click at [116, 183] on div "Alspec" at bounding box center [134, 184] width 57 height 6
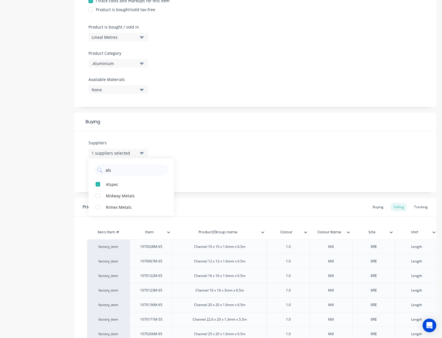
click at [196, 162] on div "Suppliers 1 suppliers selected als Alspec Midway Metals Rimex Metals Preferred …" at bounding box center [255, 161] width 362 height 61
drag, startPoint x: 114, startPoint y: 173, endPoint x: 114, endPoint y: 178, distance: 4.9
click at [114, 175] on div "None" at bounding box center [115, 175] width 46 height 6
drag, startPoint x: 112, startPoint y: 205, endPoint x: 188, endPoint y: 191, distance: 77.7
click at [114, 205] on div "Alspec" at bounding box center [134, 206] width 57 height 6
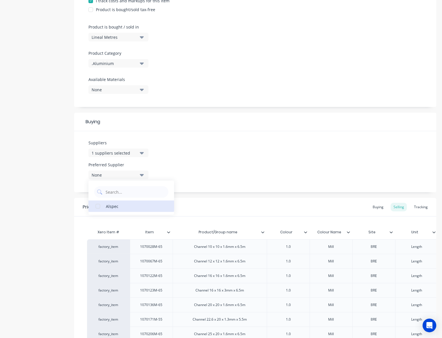
type textarea "x"
click at [214, 188] on div "Suppliers 1 suppliers selected als Preferred Supplier Alspec Alspec" at bounding box center [255, 161] width 362 height 61
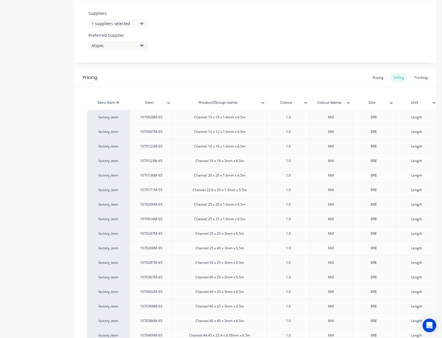
scroll to position [311, 0]
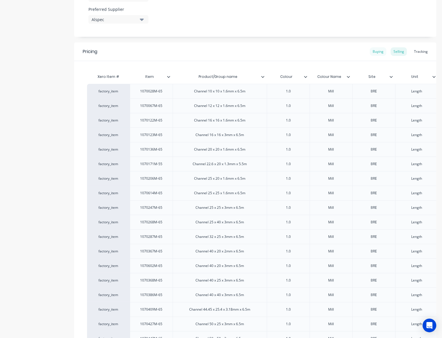
click at [380, 52] on div "Buying" at bounding box center [378, 51] width 17 height 9
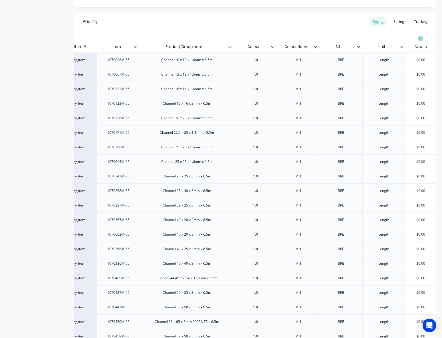
scroll to position [289, 0]
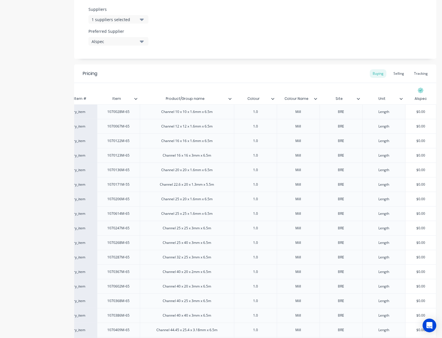
type input "$0.00"
drag, startPoint x: 427, startPoint y: 111, endPoint x: 359, endPoint y: 111, distance: 67.6
click at [359, 111] on div "factory_item 1070028M-65 Channel 10 x 10 x 1.6mm x 6.5m 1.0 Mill BRE Length $0.…" at bounding box center [245, 111] width 382 height 15
paste input "7.97"
type textarea "x"
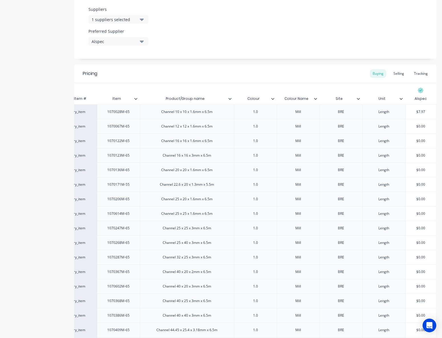
type input "$7.97"
type input "$0.00"
drag, startPoint x: 425, startPoint y: 127, endPoint x: 392, endPoint y: 129, distance: 33.1
click at [392, 129] on div "factory_item 1070067M-65 Channel 12 x 12 x 1.6mm x 6.5m 1.0 Mill BRE Length $0.…" at bounding box center [245, 126] width 382 height 15
paste input "10.67"
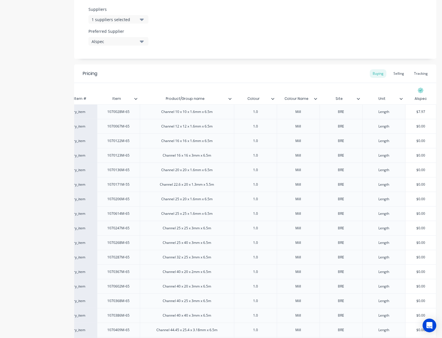
type textarea "x"
type input "$10.67"
type input "$0.00"
drag, startPoint x: 426, startPoint y: 140, endPoint x: 386, endPoint y: 143, distance: 40.0
click at [386, 143] on div "factory_item 1070122M-65 Channel 16 x 16 x 1.6mm x 6.5m 1.0 Mill BRE Length $0.…" at bounding box center [245, 141] width 382 height 15
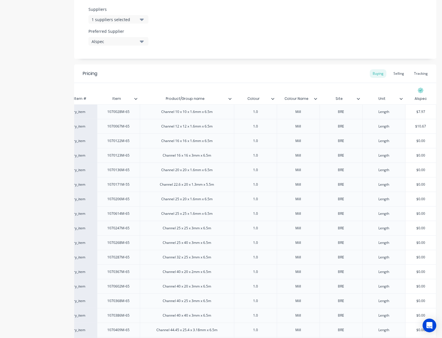
paste input "10.72"
type textarea "x"
type input "$10.72"
type input "$0.00"
drag, startPoint x: 418, startPoint y: 154, endPoint x: 384, endPoint y: 155, distance: 34.5
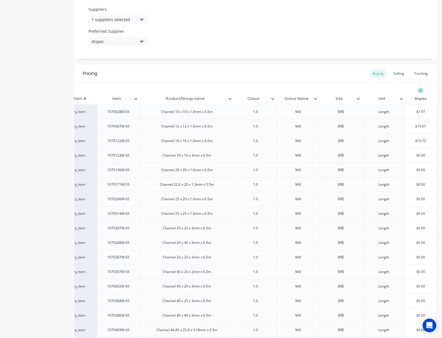
click at [384, 155] on div "factory_item 1070123M-65 Channel 16 x 16 x 3mm x 6.5m 1.0 Mill BRE Length $0.00…" at bounding box center [245, 155] width 382 height 15
paste input "22.5"
type textarea "x"
type input "$22.50"
drag, startPoint x: 423, startPoint y: 168, endPoint x: 380, endPoint y: 173, distance: 43.9
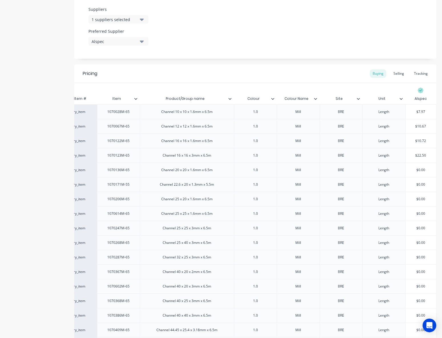
click at [382, 174] on div "factory_item 1070136M-65 Channel 20 x 20 x 1.6mm x 6.5m 1.0 Mill BRE Length $0.…" at bounding box center [245, 170] width 382 height 15
paste input "12.92"
type input "12.92"
type textarea "x"
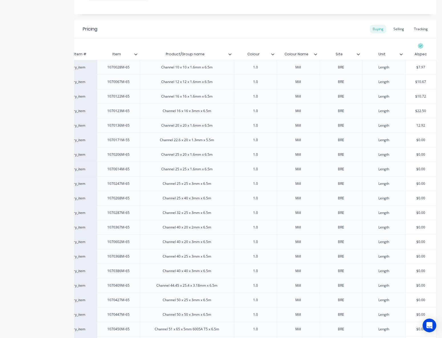
scroll to position [367, 0]
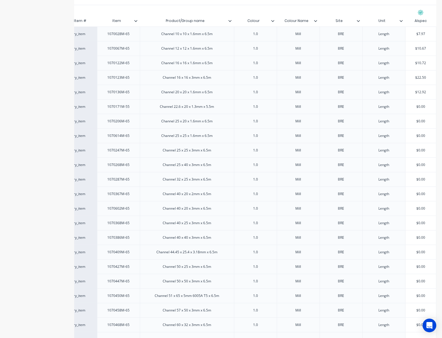
type input "$12.92"
drag, startPoint x: 425, startPoint y: 106, endPoint x: 394, endPoint y: 106, distance: 31.1
click at [396, 106] on div "factory_item 1070171M-55 Channel 22.6 x 20 x 1.3mm x 5.5m 1.0 Mill BRE Length $…" at bounding box center [245, 106] width 382 height 15
paste input "10.48"
type input "10.48"
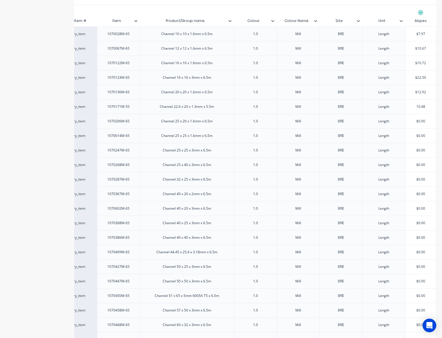
type textarea "x"
type input "$10.48"
type input "$0.00"
drag, startPoint x: 422, startPoint y: 121, endPoint x: 396, endPoint y: 122, distance: 26.3
click at [397, 122] on div "factory_item 1070206M-65 Channel 25 x 20 x 1.6mm x 6.5m 1.0 Mill BRE Length $0.…" at bounding box center [245, 121] width 382 height 15
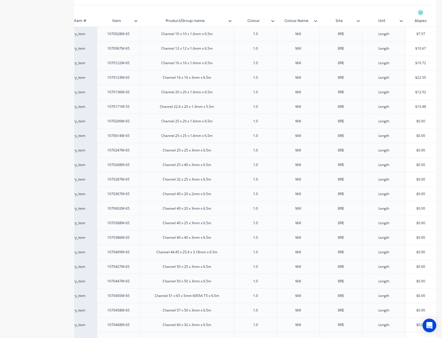
paste input "14.42"
type textarea "x"
type input "$14.42"
type input "$0.00"
drag, startPoint x: 420, startPoint y: 135, endPoint x: 418, endPoint y: 143, distance: 8.3
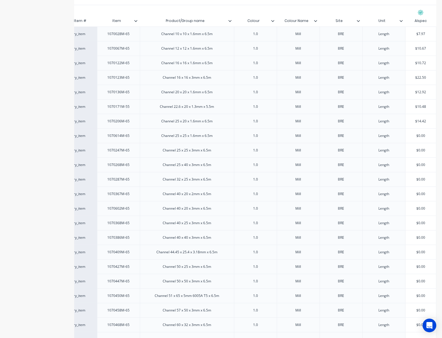
click at [387, 136] on div "factory_item 1070614M-65 Channel 25 x 25 x 1.6mm x 6.5m 1.0 Mill BRE Length $0.…" at bounding box center [245, 135] width 382 height 15
paste input "19.94"
type textarea "x"
type input "$19.94"
type input "$0.00"
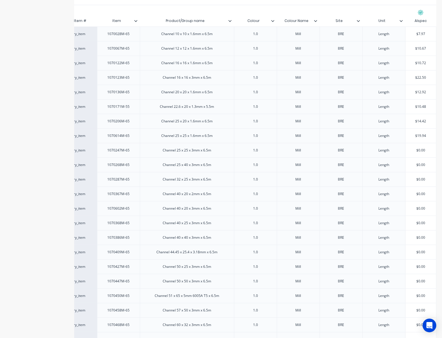
drag, startPoint x: 421, startPoint y: 148, endPoint x: 392, endPoint y: 149, distance: 29.1
click at [392, 149] on div "factory_item 1070247M-65 Channel 25 x 25 x 3mm x 6.5m 1.0 Mill BRE Length $0.00…" at bounding box center [245, 150] width 382 height 15
paste input "31.82"
type textarea "x"
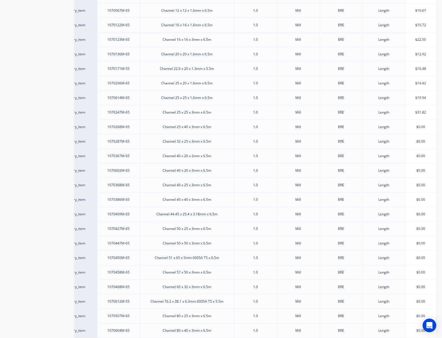
scroll to position [419, 0]
type input "$31.82"
type input "$0.00"
drag, startPoint x: 421, startPoint y: 112, endPoint x: 399, endPoint y: 110, distance: 22.3
click at [400, 110] on div "factory_item 1070268M-65 Channel 25 x 40 x 3mm x 6.5m 1.0 Mill BRE Length $0.00…" at bounding box center [245, 113] width 382 height 15
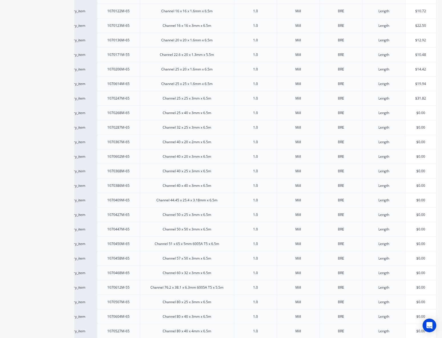
paste input "43.08"
type textarea "x"
type input "$43.08"
type input "$0.00"
drag, startPoint x: 424, startPoint y: 125, endPoint x: 400, endPoint y: 127, distance: 24.1
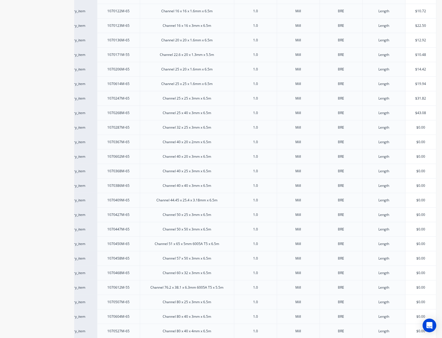
click at [400, 127] on div "factory_item 1070287M-65 Channel 32 x 25 x 3mm x 6.5m 1.0 Mill BRE Length $0.00…" at bounding box center [245, 127] width 382 height 15
paste input "32.13"
type textarea "x"
type input "$32.13"
type input "$0.00"
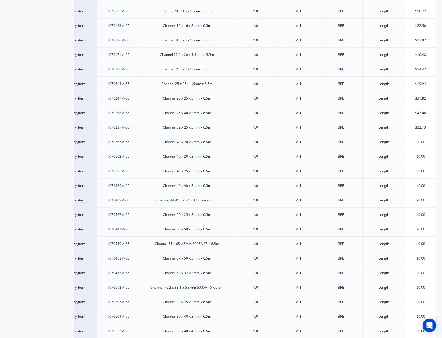
drag, startPoint x: 425, startPoint y: 140, endPoint x: 378, endPoint y: 143, distance: 47.4
click at [383, 141] on div "factory_item 1070367M-65 Channel 40 x 20 x 2mm x 6.5m 1.0 Mill BRE Length $0.00…" at bounding box center [245, 142] width 382 height 15
paste input "26.9"
type textarea "x"
type input "$26.90"
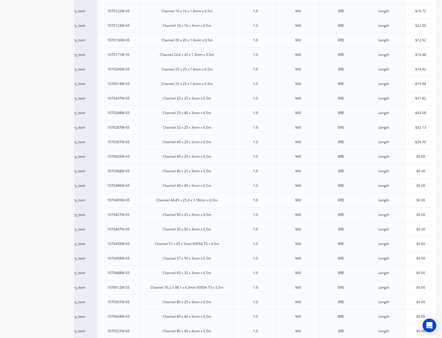
drag, startPoint x: 409, startPoint y: 154, endPoint x: 436, endPoint y: 160, distance: 28.3
click at [386, 154] on div "factory_item 1070602M-65 Channel 40 x 20 x 3mm x 6.5m 1.0 Mill BRE Length $0.00…" at bounding box center [245, 156] width 382 height 15
paste input "39.37"
type input "39.37"
type textarea "x"
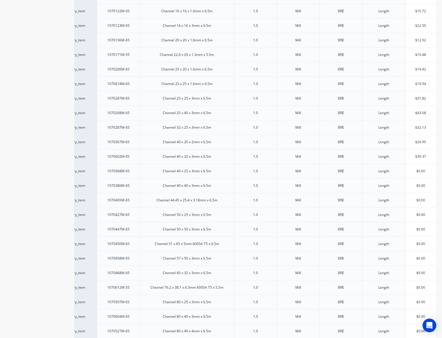
type input "$39.37"
drag, startPoint x: 414, startPoint y: 171, endPoint x: 391, endPoint y: 181, distance: 25.7
click at [390, 171] on div "factory_item 1070368M-65 Channel 40 x 25 x 3mm x 6.5m 1.0 Mill BRE Length $0.00…" at bounding box center [245, 171] width 382 height 15
paste input "36.58"
type input "36.58"
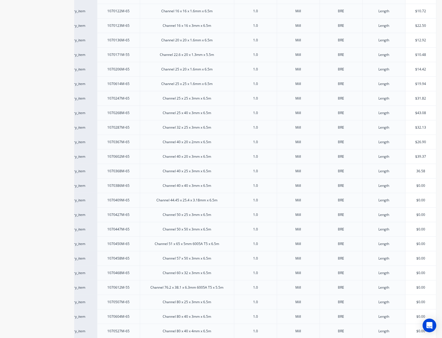
type textarea "x"
type input "$36.58"
drag, startPoint x: 426, startPoint y: 184, endPoint x: 390, endPoint y: 183, distance: 36.5
click at [390, 183] on div "factory_item 1070386M-65 Channel 40 x 40 x 3mm x 6.5m 1.0 Mill BRE Length $0.00…" at bounding box center [245, 185] width 382 height 15
paste input "52.82"
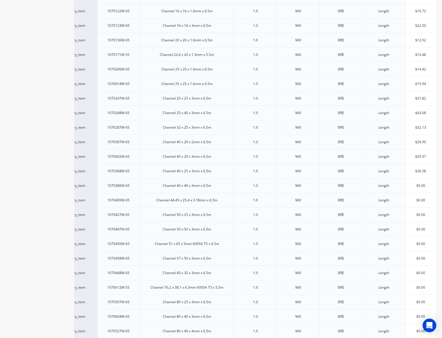
type input "52.82"
type textarea "x"
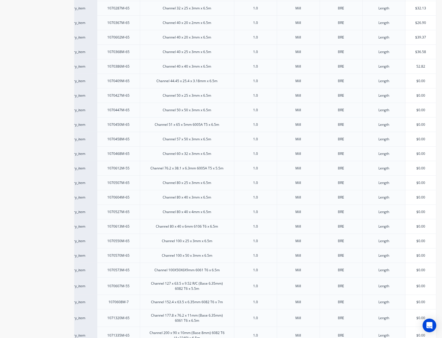
scroll to position [549, 0]
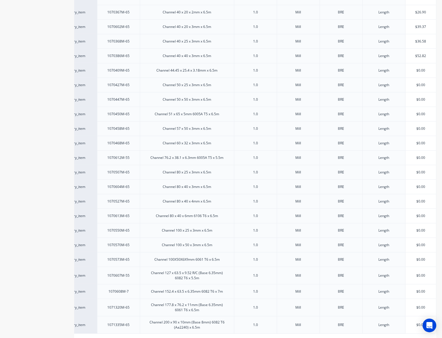
type input "$52.82"
drag, startPoint x: 415, startPoint y: 67, endPoint x: 402, endPoint y: 67, distance: 12.6
click at [406, 68] on input "$0.00" at bounding box center [421, 70] width 31 height 5
paste input "50.63"
type input "50.63"
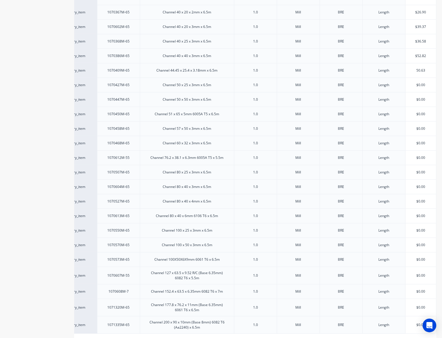
type textarea "x"
type input "$50.63"
drag, startPoint x: 424, startPoint y: 83, endPoint x: 394, endPoint y: 83, distance: 30.3
click at [394, 83] on div "factory_item 1070427M-65 Channel 50 x 25 x 3mm x 6.5m 1.0 Mill BRE Length $0.00…" at bounding box center [245, 85] width 382 height 15
paste input "40.95"
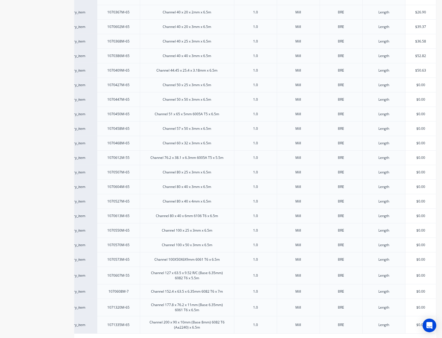
type input "40.95"
type textarea "x"
type input "$40.95"
type input "$0.00"
drag, startPoint x: 423, startPoint y: 96, endPoint x: 363, endPoint y: 97, distance: 59.9
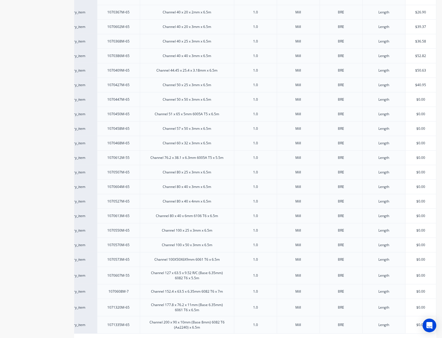
click at [367, 96] on div "factory_item 1070447M-65 Channel 50 x 50 x 3mm x 6.5m 1.0 Mill BRE Length $0.00…" at bounding box center [245, 99] width 382 height 15
paste input "62.7"
type textarea "x"
type input "$62.70"
type input "$0.00"
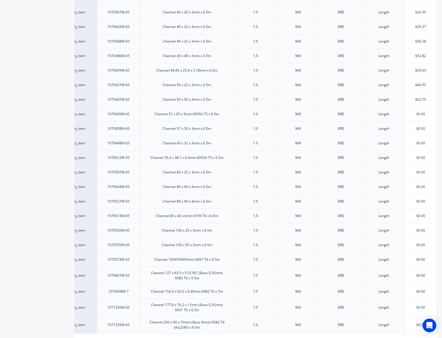
drag, startPoint x: 423, startPoint y: 110, endPoint x: 380, endPoint y: 111, distance: 43.4
click at [380, 111] on div "factory_item 1070450M-65 Channel 51 x 65 x 5mm 6005A T5 x 6.5m 1.0 Mill BRE Len…" at bounding box center [245, 114] width 382 height 15
paste input "97.54"
type textarea "x"
type input "$97.54"
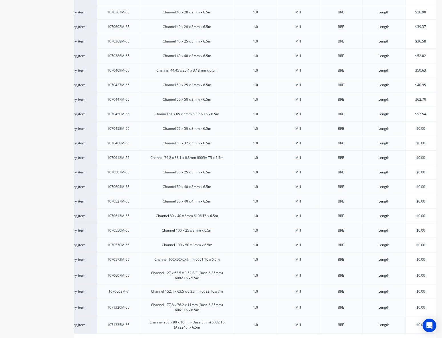
drag, startPoint x: 422, startPoint y: 126, endPoint x: 381, endPoint y: 126, distance: 41.4
click at [385, 126] on div "factory_item 1070458M-65 Channel 57 x 50 x 3mm x 6.5m 1.0 Mill BRE Length $0.00…" at bounding box center [245, 128] width 382 height 15
paste input "65.19"
type input "65.19"
type textarea "x"
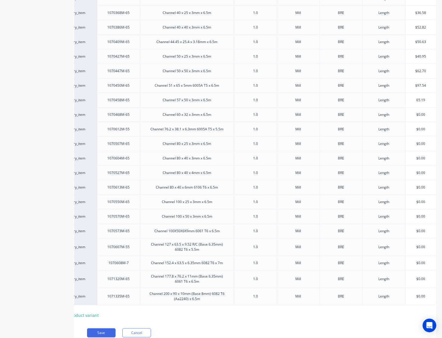
scroll to position [600, 0]
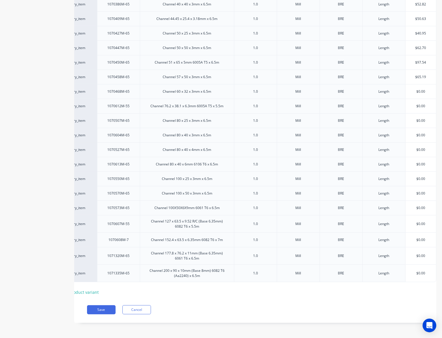
type input "$65.19"
type input "$0.00"
drag, startPoint x: 424, startPoint y: 87, endPoint x: 392, endPoint y: 87, distance: 31.4
click at [393, 87] on div "factory_item 1070468M-65 Channel 60 x 32 x 3mm x 6.5m 1.0 Mill BRE Length $0.00…" at bounding box center [245, 91] width 382 height 15
paste input "51.32"
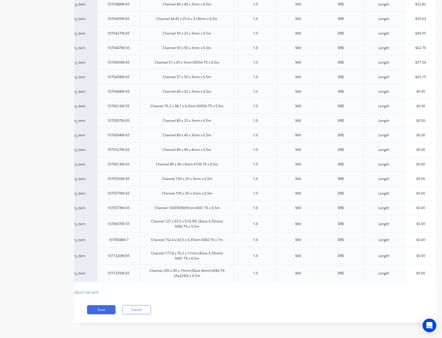
type textarea "x"
type input "$51.32"
drag, startPoint x: 421, startPoint y: 103, endPoint x: 381, endPoint y: 102, distance: 39.4
click at [382, 102] on div "factory_item 1070612M-55 Channel 76.2 x 38.1 x 6.3mm 6005A T5 x 5.5m 1.0 Mill B…" at bounding box center [245, 106] width 382 height 15
paste input "127.82"
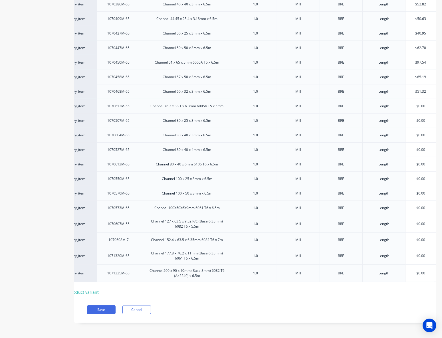
type input "127.82"
type textarea "x"
type input "$127.82"
drag, startPoint x: 426, startPoint y: 117, endPoint x: 379, endPoint y: 118, distance: 47.1
click at [379, 118] on div "factory_item 1070507M-65 Channel 80 x 25 x 3mm x 6.5m 1.0 Mill BRE Length $0.00…" at bounding box center [245, 120] width 382 height 15
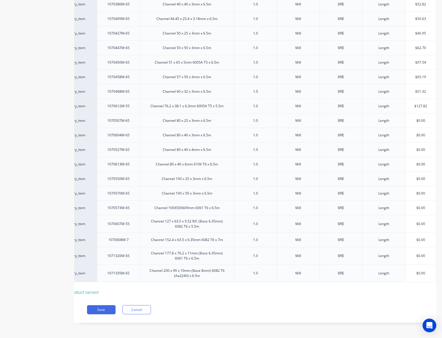
paste input "53.8"
type input "53.8"
type textarea "x"
type input "$53.80"
type input "$0.00"
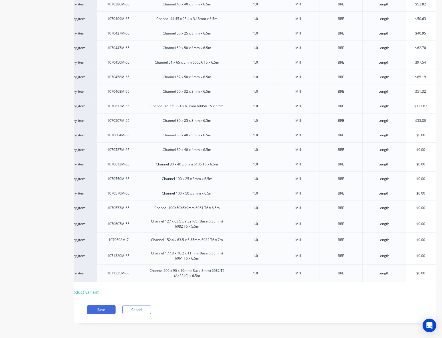
drag, startPoint x: 426, startPoint y: 134, endPoint x: 409, endPoint y: 134, distance: 16.8
click at [409, 134] on input "$0.00" at bounding box center [421, 135] width 31 height 5
paste input "66.98"
type textarea "x"
type input "$66.98"
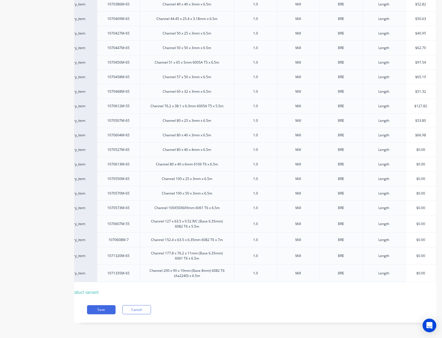
drag, startPoint x: 405, startPoint y: 146, endPoint x: 439, endPoint y: 148, distance: 33.8
click at [379, 146] on div "factory_item 1070527M-65 Channel 80 x 40 x 4mm x 6.5m 1.0 Mill BRE Length $0.00…" at bounding box center [245, 149] width 382 height 15
paste input "87.9"
type input "87.9"
type textarea "x"
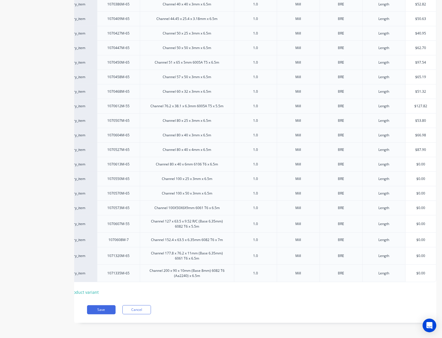
type input "$87.90"
drag, startPoint x: 424, startPoint y: 161, endPoint x: 389, endPoint y: 157, distance: 35.6
click at [391, 157] on div "factory_item 1070613M-65 Channel 80 x 40 x 6mm 6106 T6 x 6.5m 1.0 Mill BRE Leng…" at bounding box center [245, 164] width 382 height 15
paste input "134.02"
type input "134.02"
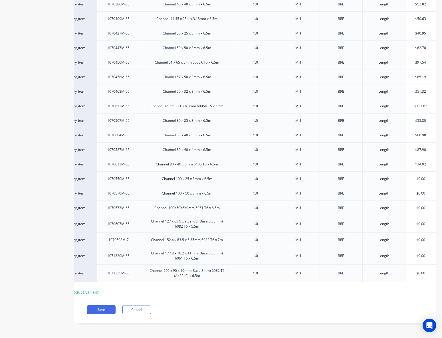
type textarea "x"
type input "$134.02"
type input "$0.00"
drag, startPoint x: 424, startPoint y: 176, endPoint x: 383, endPoint y: 176, distance: 41.4
click at [384, 176] on div "factory_item 1070550M-65 Channel 100 x 25 x 3mm x 6.5m 1.0 Mill BRE Length $0.0…" at bounding box center [245, 179] width 382 height 15
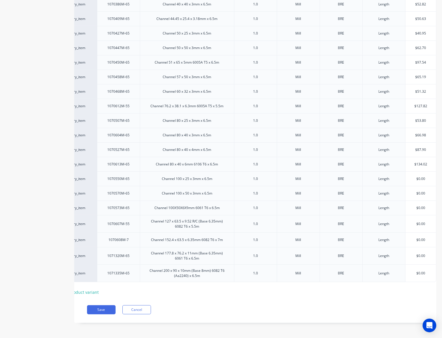
paste input "62.7"
type textarea "x"
type input "$62.70"
type input "$0.00"
drag, startPoint x: 420, startPoint y: 191, endPoint x: 390, endPoint y: 191, distance: 30.3
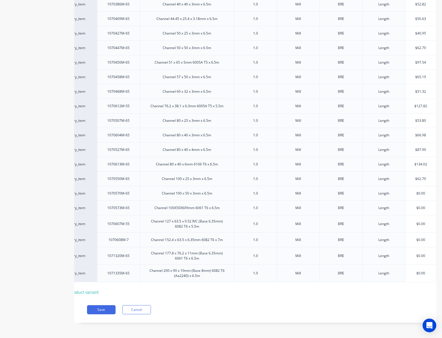
click at [391, 191] on div "factory_item 1070570M-65 Channel 100 x 50 x 3mm x 6.5m 1.0 Mill BRE Length $0.0…" at bounding box center [245, 193] width 382 height 15
paste input "84.12"
type textarea "x"
type input "$84.12"
type input "$0.00"
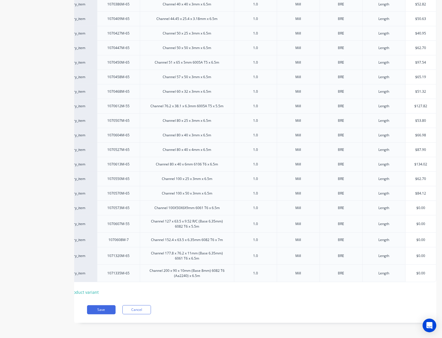
drag, startPoint x: 423, startPoint y: 204, endPoint x: 361, endPoint y: 211, distance: 62.1
click at [377, 208] on div "factory_item 1070573M-65 Channel 100X50X6X9mm 6061 T6 x 6.5m 1.0 Mill BRE Lengt…" at bounding box center [245, 208] width 382 height 15
paste input "209.96"
type textarea "x"
type input "$209.96"
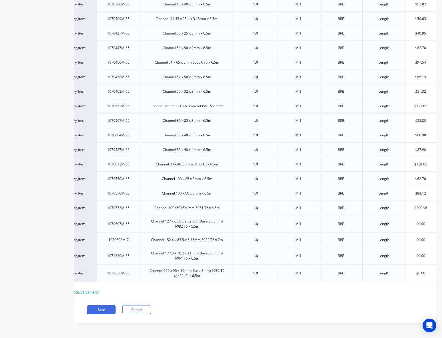
drag, startPoint x: 423, startPoint y: 219, endPoint x: 369, endPoint y: 221, distance: 53.7
click at [370, 221] on div "factory_item 1070607M-55 Channel 127 x 63.5 x 9.52 R/C (Base 6.35mm) 6082 T6 x …" at bounding box center [245, 223] width 382 height 17
paste input "251.74"
type input "251.74"
type textarea "x"
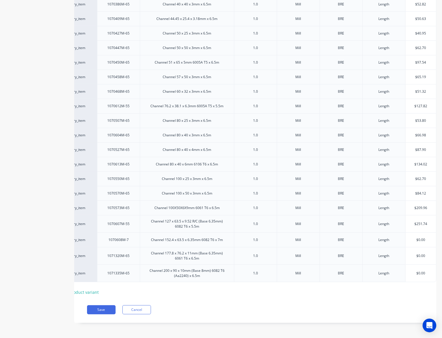
type input "$251.74"
type input "$0.00"
drag, startPoint x: 424, startPoint y: 236, endPoint x: 381, endPoint y: 237, distance: 42.8
click at [383, 237] on div "factory_item 1070608M-7 Channel 152.4 x 63.5 x 6.35mm 6082 T6 x 7m 1.0 Mill BRE…" at bounding box center [245, 240] width 382 height 15
paste input "329.43"
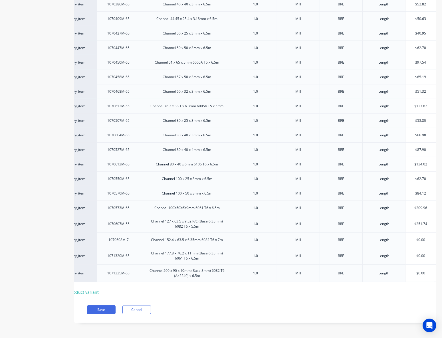
type textarea "x"
type input "$329.43"
type input "$0.00"
drag, startPoint x: 425, startPoint y: 253, endPoint x: 385, endPoint y: 257, distance: 40.1
click at [385, 257] on div "factory_item 1071320M-65 Channel 177.8 x 76.2 x 11mm (Base 6.35mm) 6061 T6 x 6.…" at bounding box center [245, 255] width 382 height 17
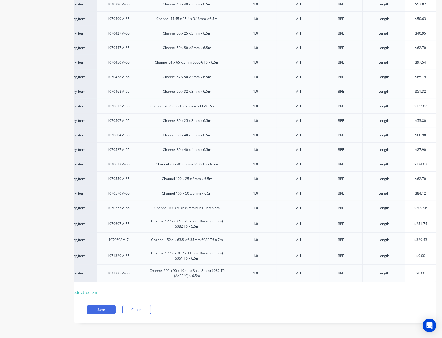
paste input "435.06"
type textarea "x"
type input "$435.06"
type input "$0.00"
drag, startPoint x: 419, startPoint y: 268, endPoint x: 368, endPoint y: 276, distance: 51.4
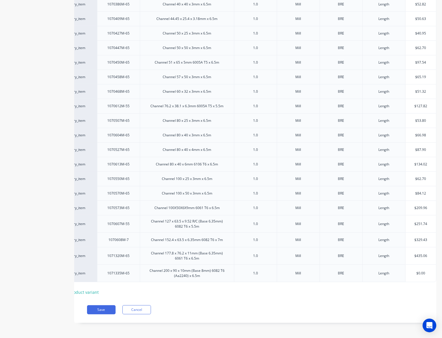
click at [381, 271] on div "factory_item 1071335M-65 Channel 200 x 90 x 10mm (Base 8mm) 6082 T6 (Aa2240) x …" at bounding box center [245, 274] width 382 height 18
paste input "524.77"
type textarea "x"
type input "524.77"
click at [312, 308] on div "Save Cancel" at bounding box center [261, 309] width 349 height 9
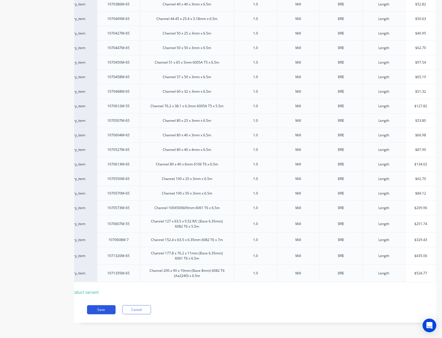
click at [110, 306] on button "Save" at bounding box center [101, 309] width 29 height 9
type textarea "x"
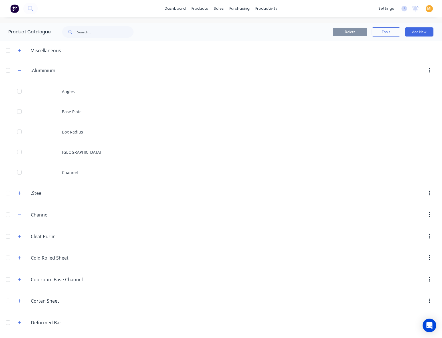
click at [6, 214] on div at bounding box center [7, 214] width 11 height 11
click at [342, 34] on button "Delete" at bounding box center [350, 32] width 34 height 9
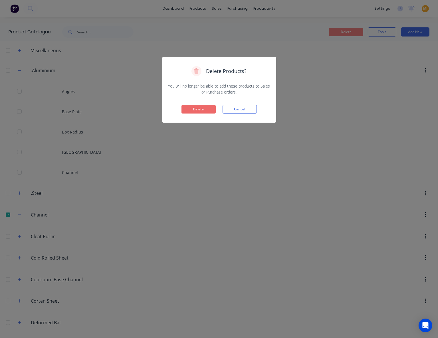
click at [199, 108] on button "Delete" at bounding box center [198, 109] width 34 height 9
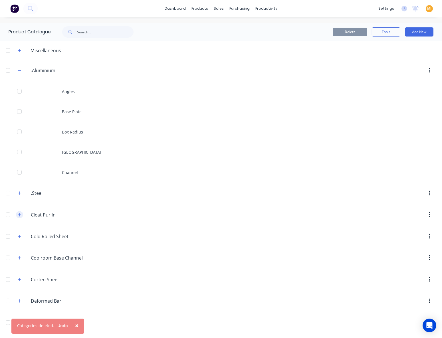
click at [19, 215] on icon "button" at bounding box center [19, 214] width 3 height 3
